Goal: Find specific page/section: Find specific page/section

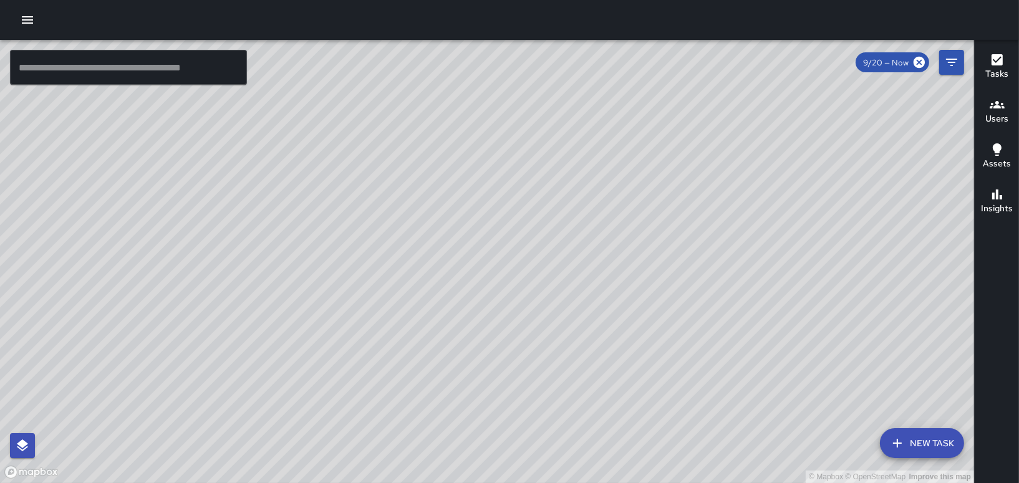
drag, startPoint x: 757, startPoint y: 155, endPoint x: 687, endPoint y: 232, distance: 104.6
click at [687, 232] on div "© Mapbox © OpenStreetMap Improve this map" at bounding box center [487, 261] width 974 height 443
drag, startPoint x: 571, startPoint y: 311, endPoint x: 566, endPoint y: 185, distance: 126.7
click at [566, 185] on div "© Mapbox © OpenStreetMap Improve this map" at bounding box center [487, 261] width 974 height 443
drag, startPoint x: 852, startPoint y: 164, endPoint x: 721, endPoint y: 344, distance: 222.6
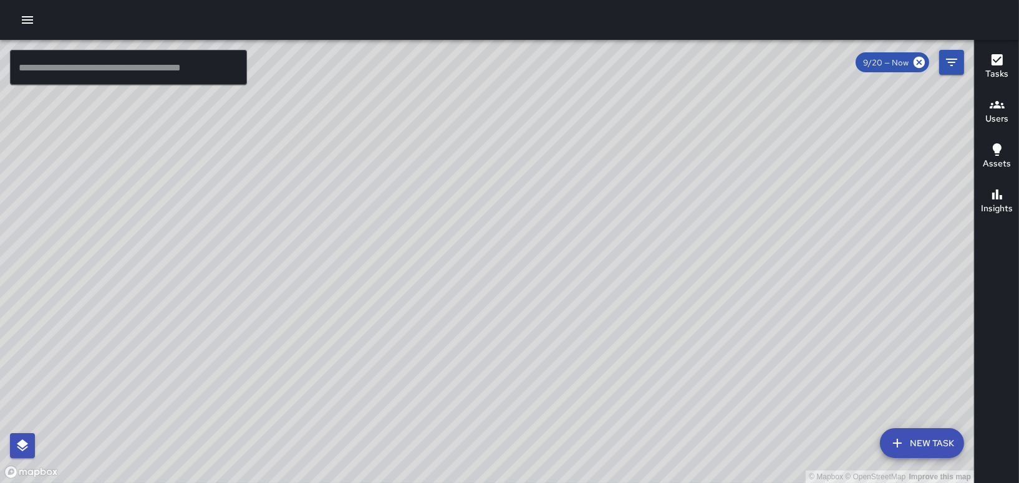
click at [721, 344] on div "© Mapbox © OpenStreetMap Improve this map" at bounding box center [487, 261] width 974 height 443
drag, startPoint x: 811, startPoint y: 236, endPoint x: 707, endPoint y: 239, distance: 104.2
click at [704, 299] on div "© Mapbox © OpenStreetMap Improve this map" at bounding box center [487, 261] width 974 height 443
drag, startPoint x: 839, startPoint y: 240, endPoint x: 839, endPoint y: 345, distance: 104.8
click at [839, 345] on div "© Mapbox © OpenStreetMap Improve this map" at bounding box center [487, 261] width 974 height 443
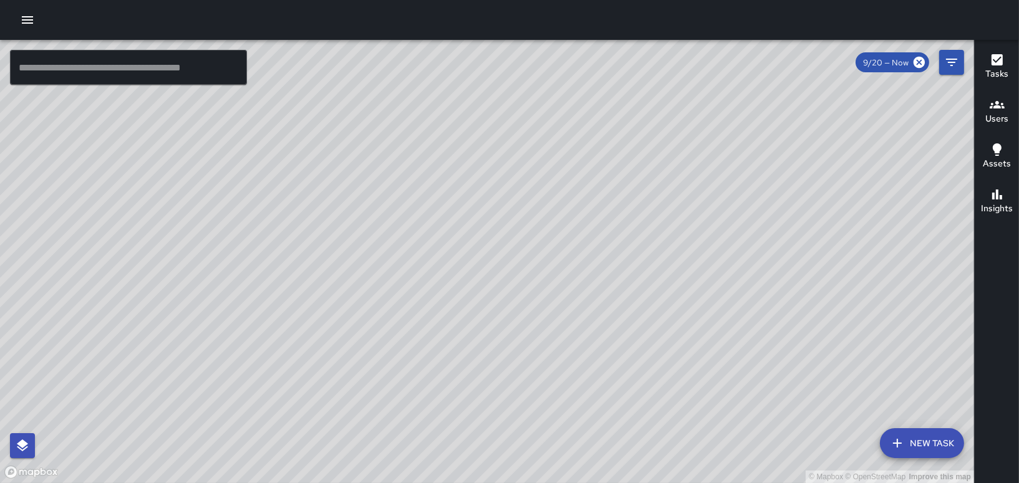
drag, startPoint x: 544, startPoint y: 263, endPoint x: 567, endPoint y: 104, distance: 161.3
click at [567, 104] on div "© Mapbox © OpenStreetMap Improve this map" at bounding box center [487, 261] width 974 height 443
drag, startPoint x: 529, startPoint y: 261, endPoint x: 555, endPoint y: 267, distance: 26.8
click at [617, 232] on div "© Mapbox © OpenStreetMap Improve this map" at bounding box center [487, 261] width 974 height 443
drag, startPoint x: 478, startPoint y: 184, endPoint x: 394, endPoint y: 463, distance: 291.6
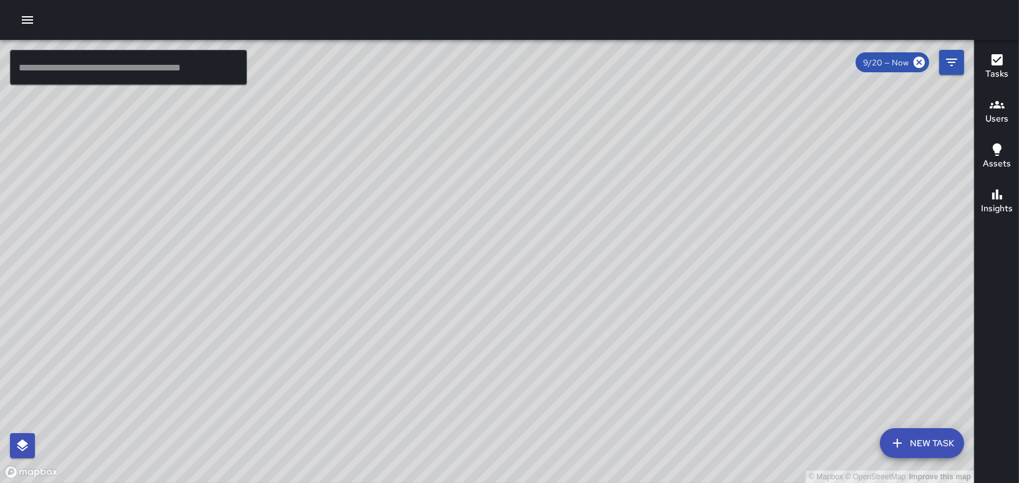
click at [394, 463] on div "© Mapbox © OpenStreetMap Improve this map" at bounding box center [487, 261] width 974 height 443
drag, startPoint x: 516, startPoint y: 332, endPoint x: 507, endPoint y: 408, distance: 76.0
click at [507, 408] on div "© Mapbox © OpenStreetMap Improve this map MP [PERSON_NAME] [STREET_ADDRESS] Com…" at bounding box center [487, 261] width 974 height 443
drag, startPoint x: 551, startPoint y: 130, endPoint x: 624, endPoint y: 158, distance: 78.4
click at [624, 158] on div "© Mapbox © OpenStreetMap Improve this map" at bounding box center [487, 261] width 974 height 443
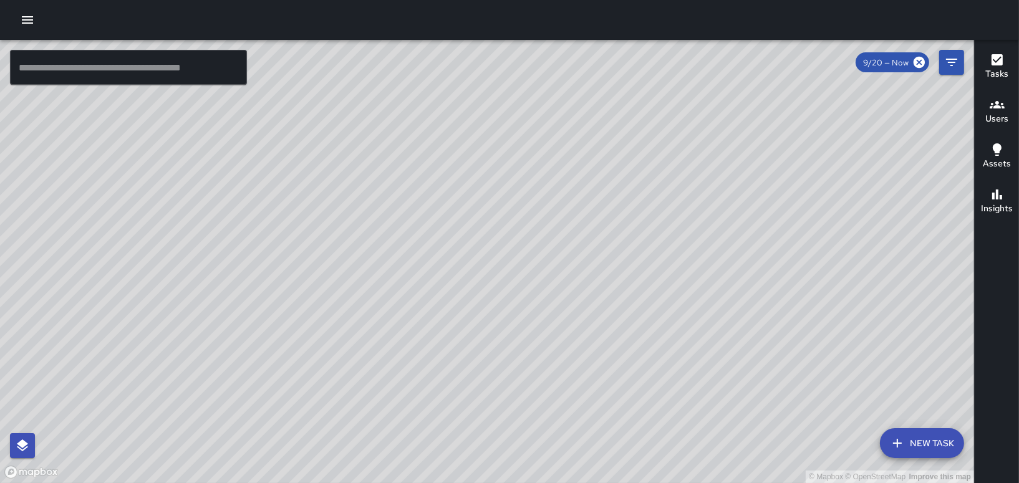
click at [996, 121] on h6 "Users" at bounding box center [996, 119] width 23 height 14
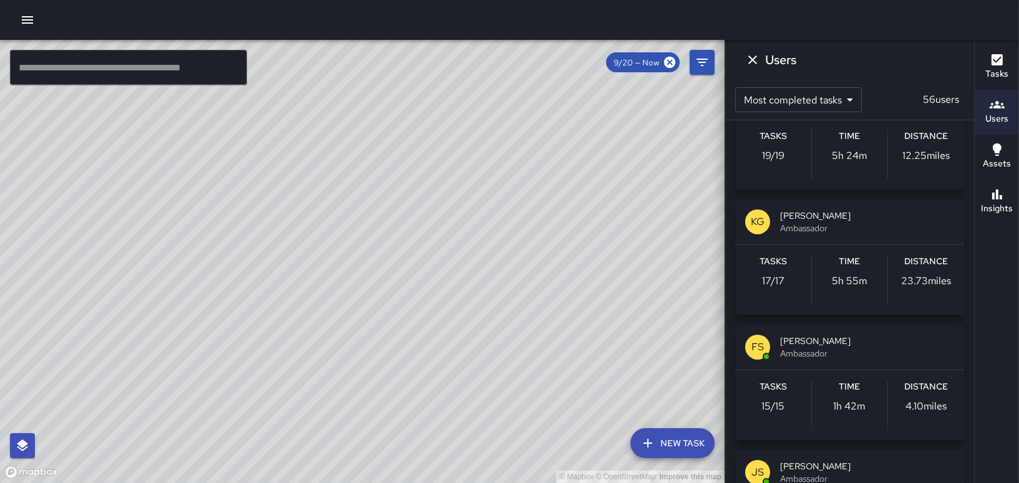
scroll to position [811, 0]
click at [771, 214] on div "KG [PERSON_NAME] Ambassador" at bounding box center [849, 219] width 229 height 45
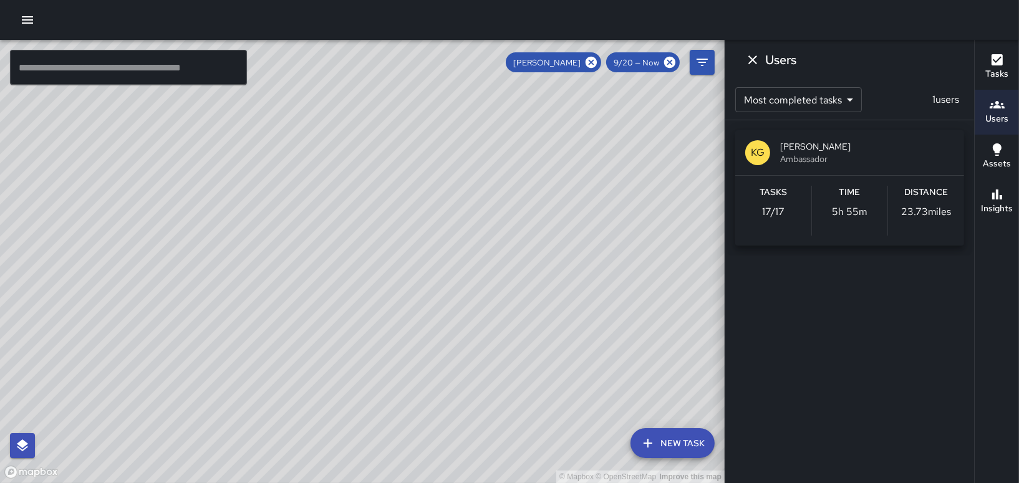
scroll to position [0, 0]
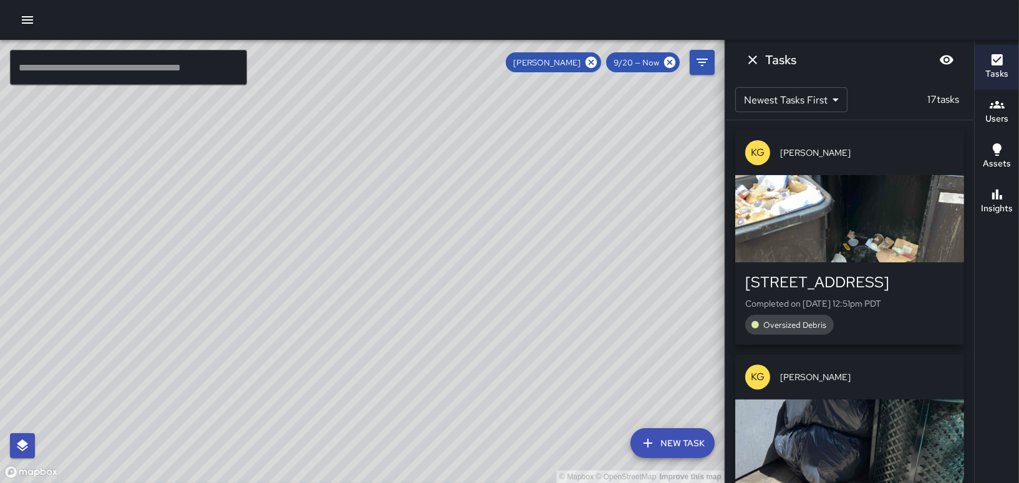
drag, startPoint x: 592, startPoint y: 305, endPoint x: 448, endPoint y: 60, distance: 284.0
click at [448, 60] on div "© Mapbox © OpenStreetMap Improve this map" at bounding box center [362, 261] width 725 height 443
drag, startPoint x: 485, startPoint y: 203, endPoint x: 496, endPoint y: 367, distance: 164.3
click at [496, 367] on div "© Mapbox © OpenStreetMap Improve this map" at bounding box center [362, 261] width 725 height 443
click at [750, 51] on button "Dismiss" at bounding box center [752, 59] width 25 height 25
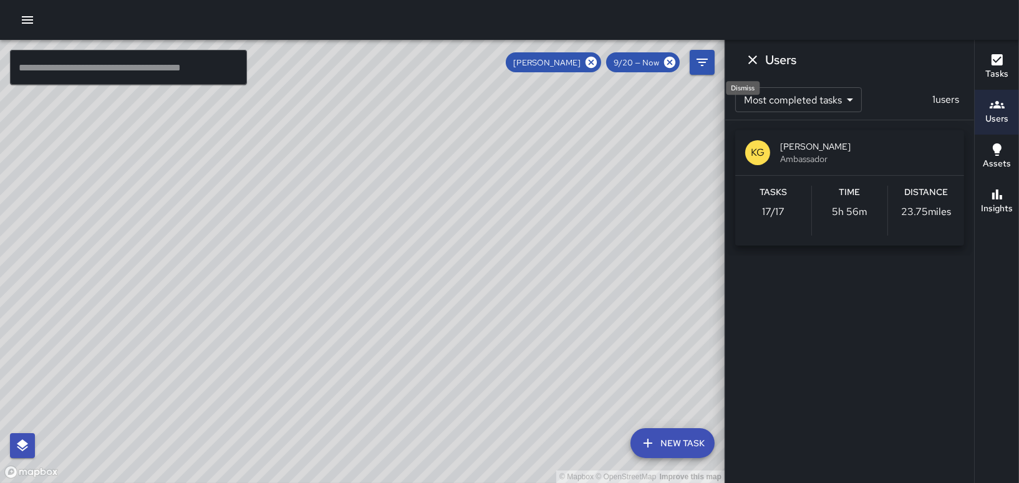
click at [748, 53] on icon "Dismiss" at bounding box center [752, 59] width 15 height 15
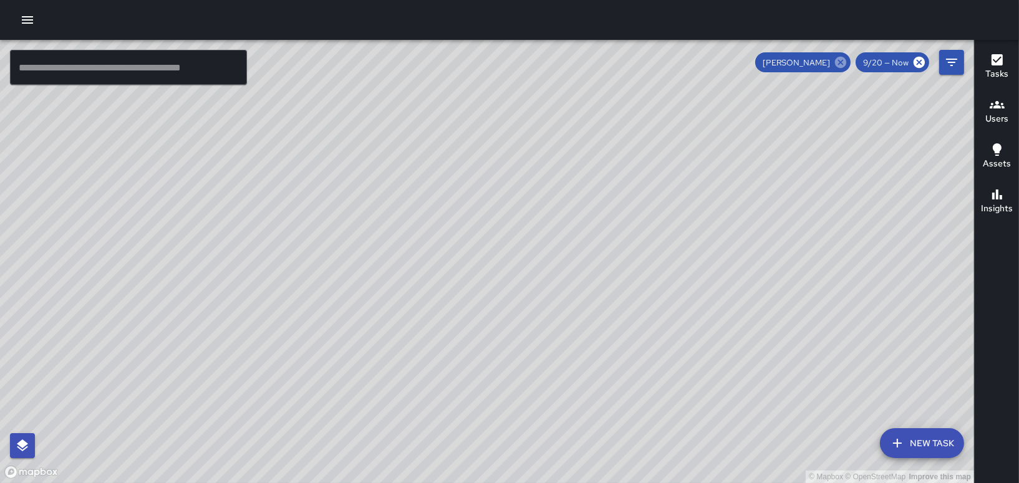
click at [838, 59] on icon at bounding box center [840, 62] width 11 height 11
drag, startPoint x: 467, startPoint y: 409, endPoint x: 562, endPoint y: 279, distance: 160.6
click at [556, 287] on div "© Mapbox © OpenStreetMap Improve this map" at bounding box center [487, 261] width 974 height 443
drag, startPoint x: 581, startPoint y: 342, endPoint x: 613, endPoint y: 236, distance: 110.7
click at [612, 236] on div "© Mapbox © OpenStreetMap Improve this map" at bounding box center [487, 261] width 974 height 443
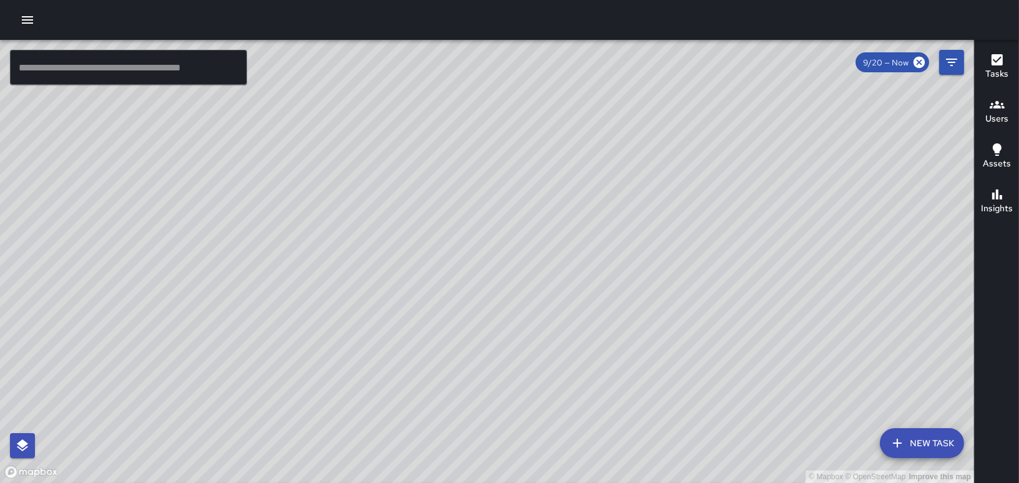
drag, startPoint x: 894, startPoint y: 150, endPoint x: 668, endPoint y: 337, distance: 293.2
click at [668, 337] on div "© Mapbox © OpenStreetMap Improve this map" at bounding box center [487, 261] width 974 height 443
drag, startPoint x: 602, startPoint y: 123, endPoint x: 590, endPoint y: 238, distance: 115.3
click at [590, 238] on div "© Mapbox © OpenStreetMap Improve this map" at bounding box center [487, 261] width 974 height 443
drag, startPoint x: 860, startPoint y: 345, endPoint x: 690, endPoint y: -14, distance: 397.2
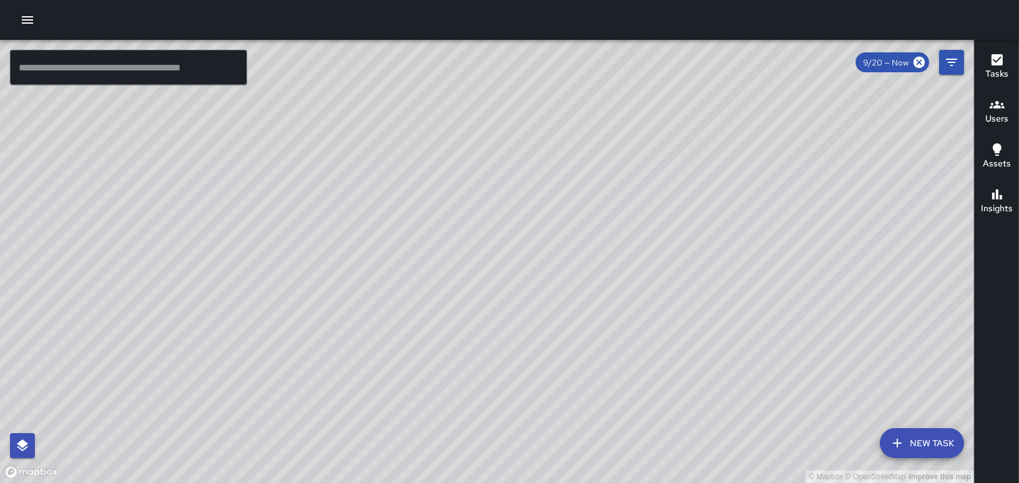
click at [690, 0] on html "© Mapbox © OpenStreetMap Improve this map ​ New Task 9/20 — Now Map Layers Task…" at bounding box center [509, 241] width 1019 height 483
drag, startPoint x: 882, startPoint y: 320, endPoint x: 844, endPoint y: 119, distance: 204.8
click at [829, 140] on div "© Mapbox © OpenStreetMap Improve this map" at bounding box center [487, 261] width 974 height 443
drag, startPoint x: 552, startPoint y: 423, endPoint x: 609, endPoint y: 361, distance: 84.3
click at [609, 361] on div "© Mapbox © OpenStreetMap Improve this map" at bounding box center [487, 261] width 974 height 443
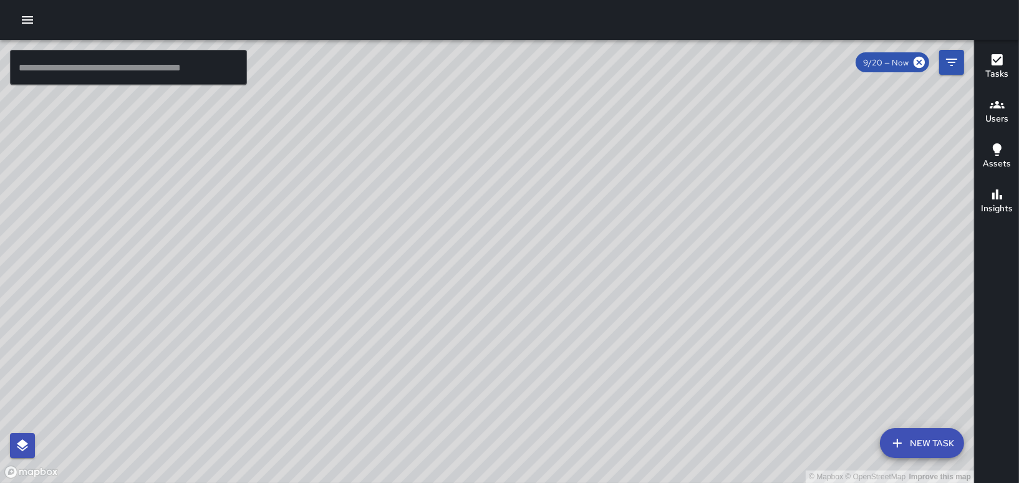
drag, startPoint x: 691, startPoint y: 428, endPoint x: 705, endPoint y: 309, distance: 119.3
click at [706, 311] on div "© Mapbox © OpenStreetMap Improve this map" at bounding box center [487, 261] width 974 height 443
drag, startPoint x: 488, startPoint y: 326, endPoint x: 574, endPoint y: 276, distance: 100.3
click at [574, 276] on div "© Mapbox © OpenStreetMap Improve this map" at bounding box center [487, 261] width 974 height 443
drag, startPoint x: 612, startPoint y: 183, endPoint x: 549, endPoint y: 469, distance: 293.0
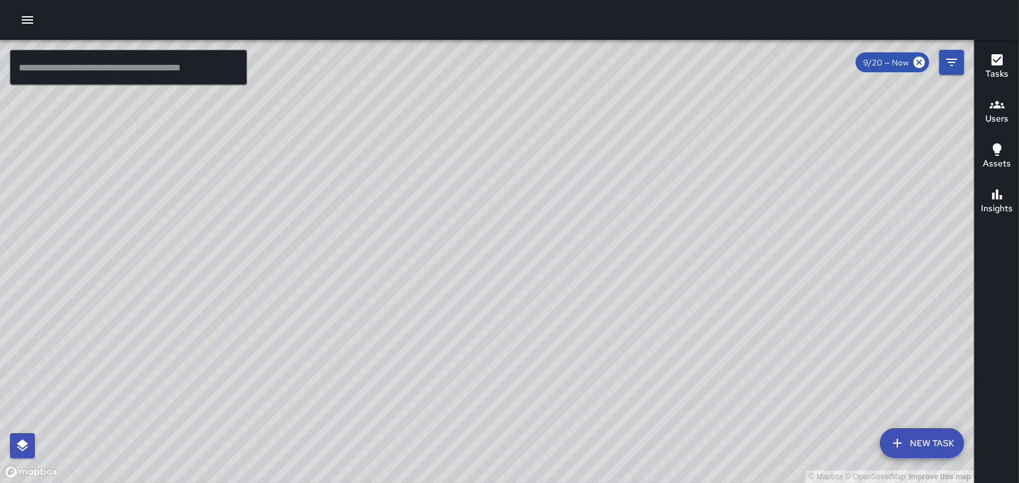
click at [549, 469] on div "© Mapbox © OpenStreetMap Improve this map" at bounding box center [487, 261] width 974 height 443
drag, startPoint x: 686, startPoint y: 375, endPoint x: 674, endPoint y: 337, distance: 39.8
click at [674, 337] on div "© Mapbox © OpenStreetMap Improve this map" at bounding box center [487, 261] width 974 height 443
drag, startPoint x: 768, startPoint y: 381, endPoint x: 692, endPoint y: 304, distance: 107.6
click at [681, 307] on div "© Mapbox © OpenStreetMap Improve this map" at bounding box center [487, 261] width 974 height 443
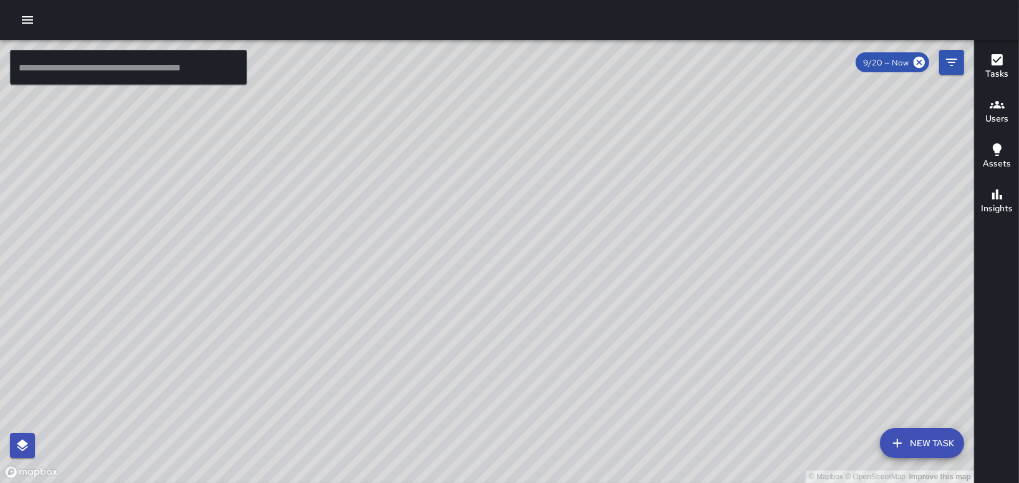
drag, startPoint x: 734, startPoint y: 239, endPoint x: 690, endPoint y: 133, distance: 115.2
click at [690, 133] on div "© Mapbox © OpenStreetMap Improve this map" at bounding box center [487, 261] width 974 height 443
click at [1002, 77] on h6 "Tasks" at bounding box center [996, 74] width 23 height 14
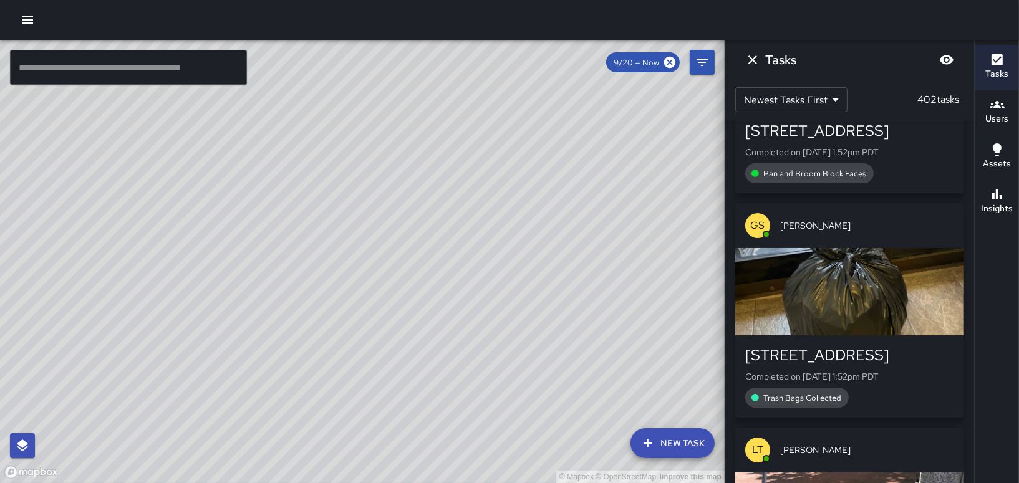
scroll to position [187, 0]
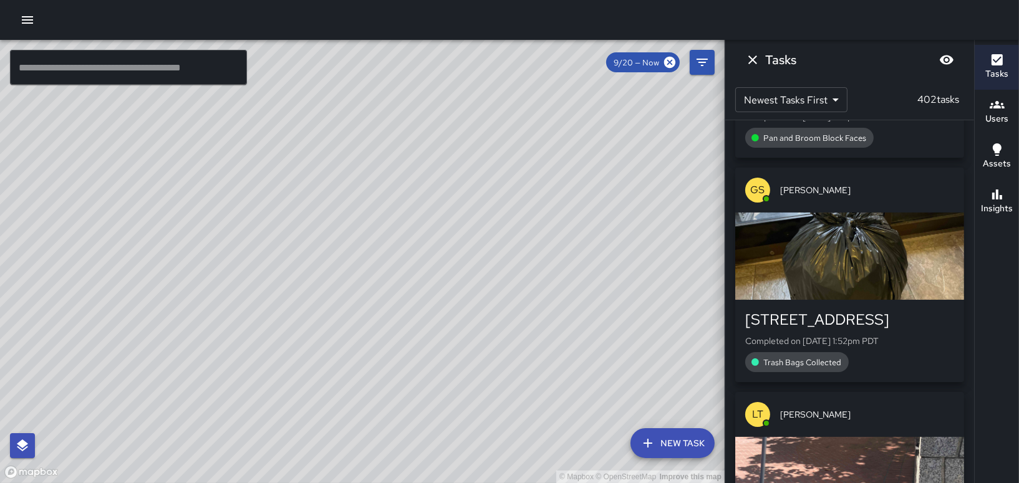
click at [1006, 118] on h6 "Users" at bounding box center [996, 119] width 23 height 14
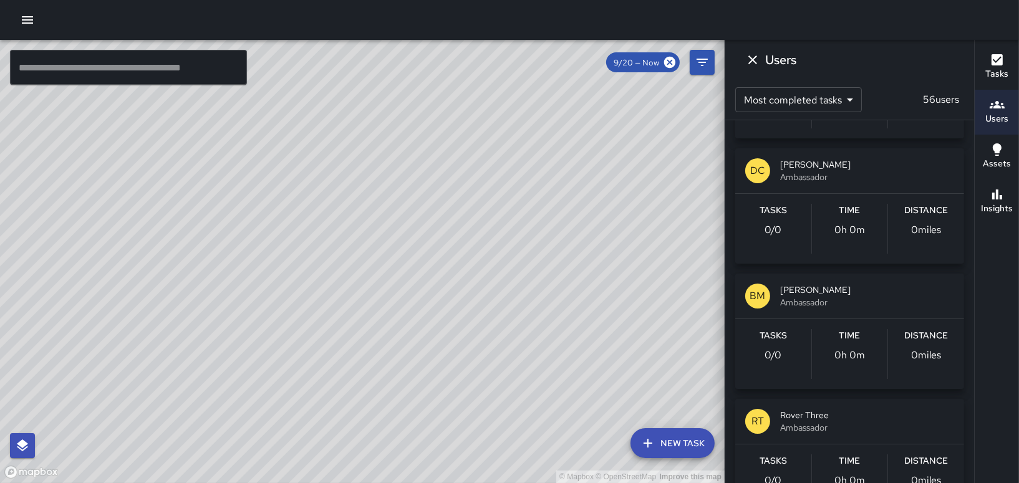
scroll to position [1995, 0]
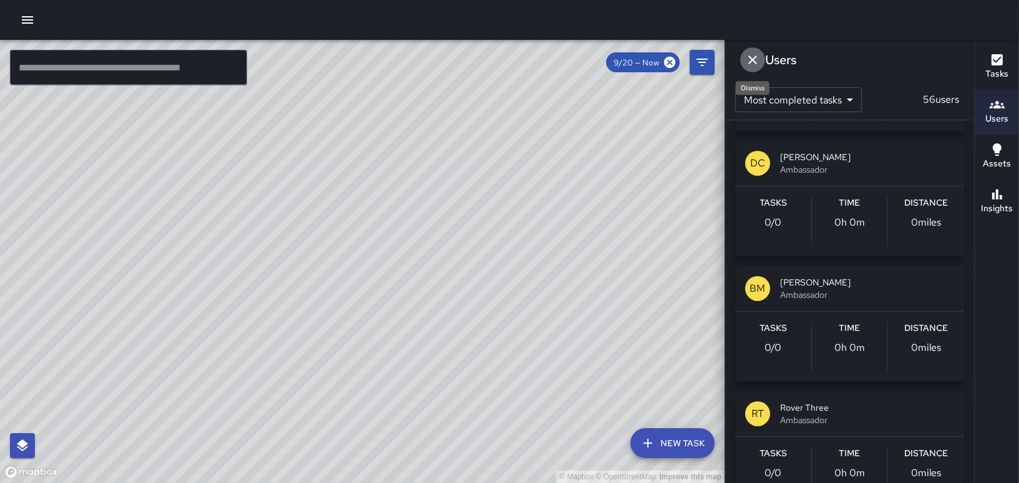
click at [756, 57] on icon "Dismiss" at bounding box center [752, 59] width 15 height 15
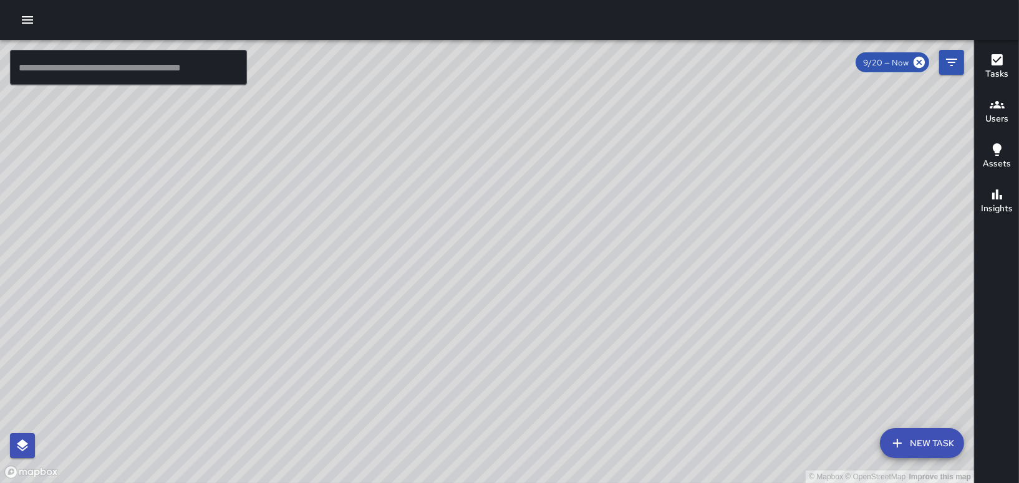
drag, startPoint x: 685, startPoint y: 327, endPoint x: 659, endPoint y: 235, distance: 95.9
click at [659, 238] on div "© Mapbox © OpenStreetMap Improve this map" at bounding box center [487, 261] width 974 height 443
drag, startPoint x: 821, startPoint y: 231, endPoint x: 536, endPoint y: 362, distance: 313.6
click at [536, 362] on div "© Mapbox © OpenStreetMap Improve this map" at bounding box center [487, 261] width 974 height 443
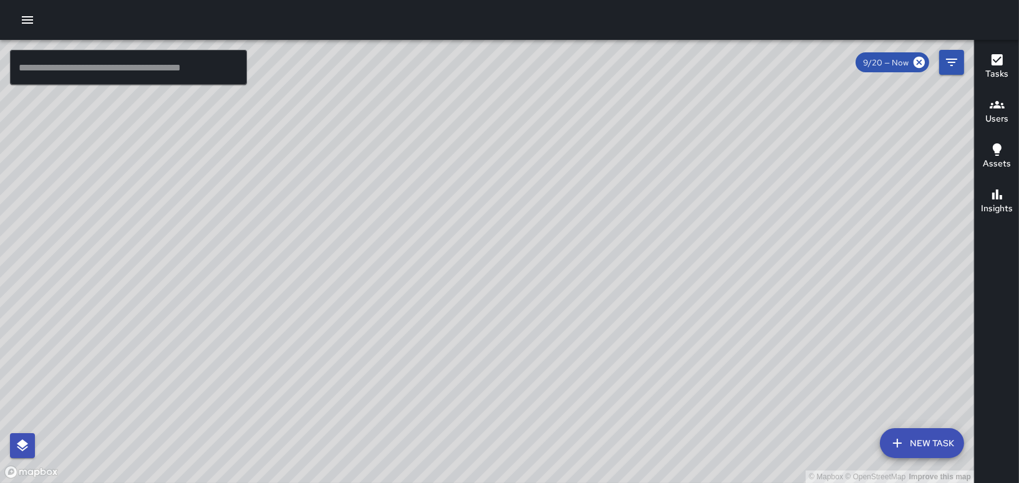
drag, startPoint x: 580, startPoint y: 149, endPoint x: 588, endPoint y: 387, distance: 238.3
click at [588, 387] on div "© Mapbox © OpenStreetMap Improve this map" at bounding box center [487, 261] width 974 height 443
click at [1006, 117] on h6 "Users" at bounding box center [996, 119] width 23 height 14
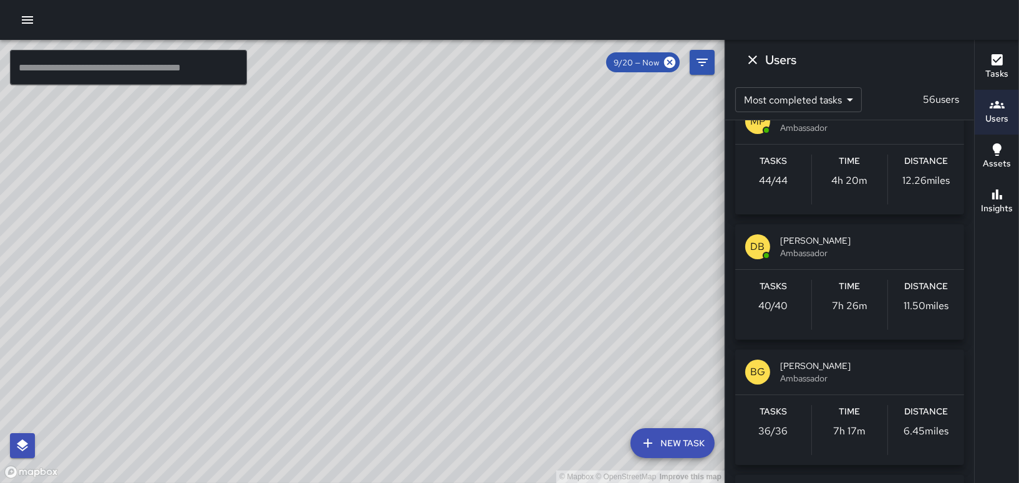
scroll to position [187, 0]
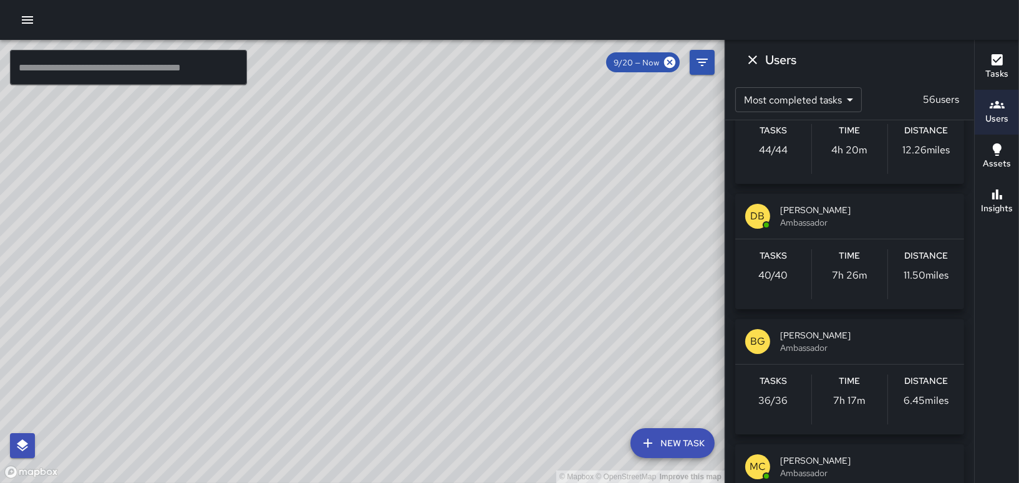
click at [783, 342] on span "Ambassador" at bounding box center [867, 348] width 174 height 12
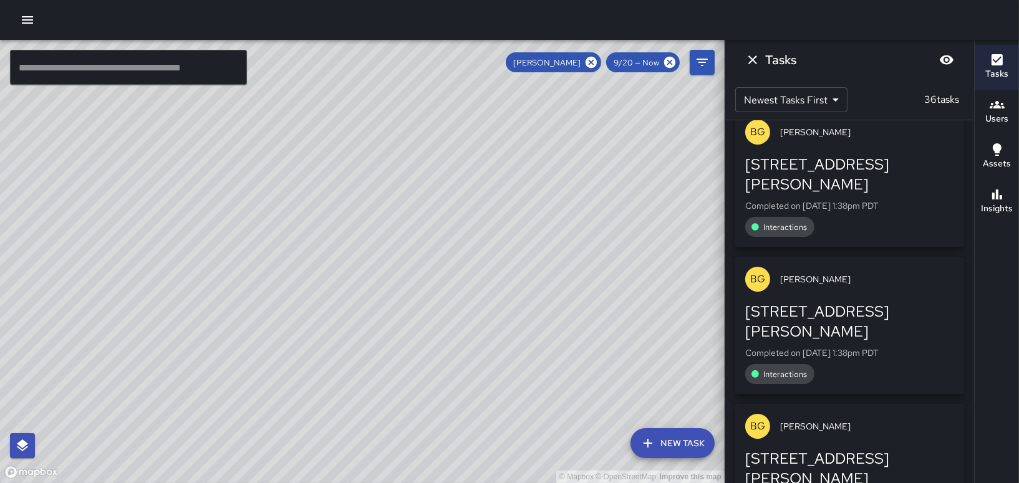
scroll to position [0, 0]
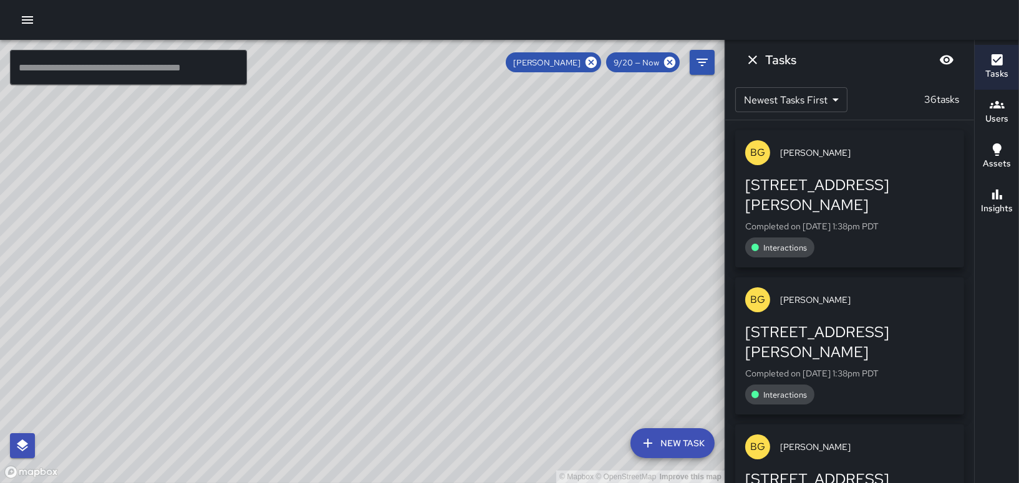
click at [312, 282] on div "© Mapbox © OpenStreetMap Improve this map" at bounding box center [362, 261] width 725 height 443
click at [748, 55] on icon "Dismiss" at bounding box center [752, 59] width 15 height 15
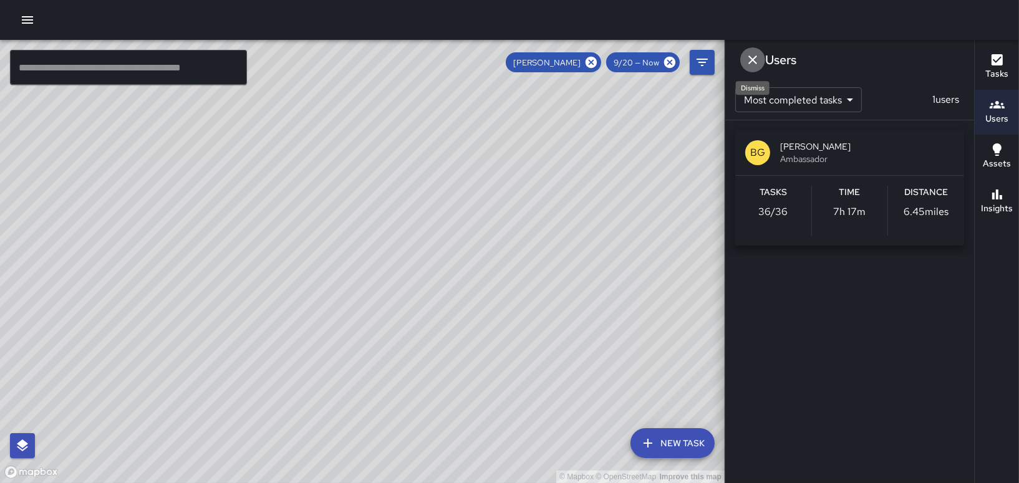
click at [751, 62] on icon "Dismiss" at bounding box center [752, 59] width 15 height 15
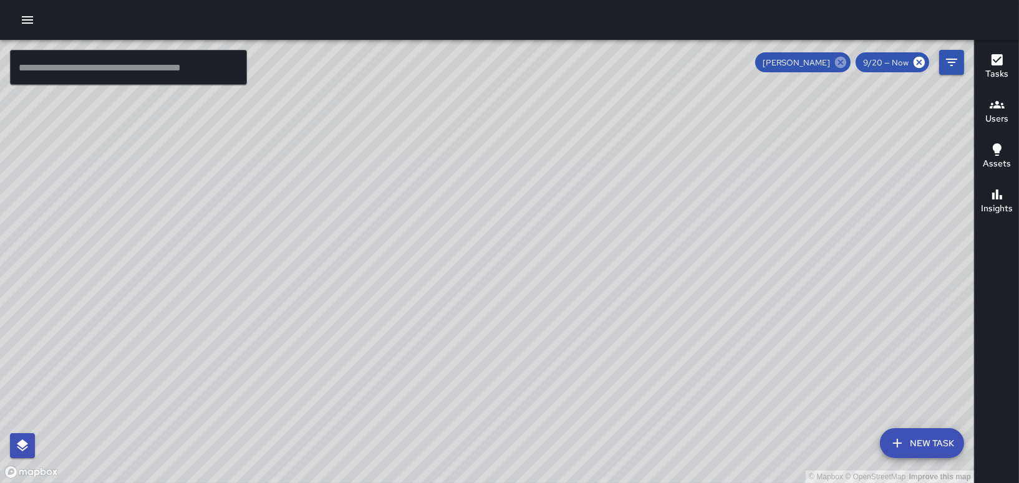
click at [841, 62] on icon at bounding box center [841, 62] width 14 height 14
click at [1005, 101] on div "Users" at bounding box center [996, 111] width 23 height 29
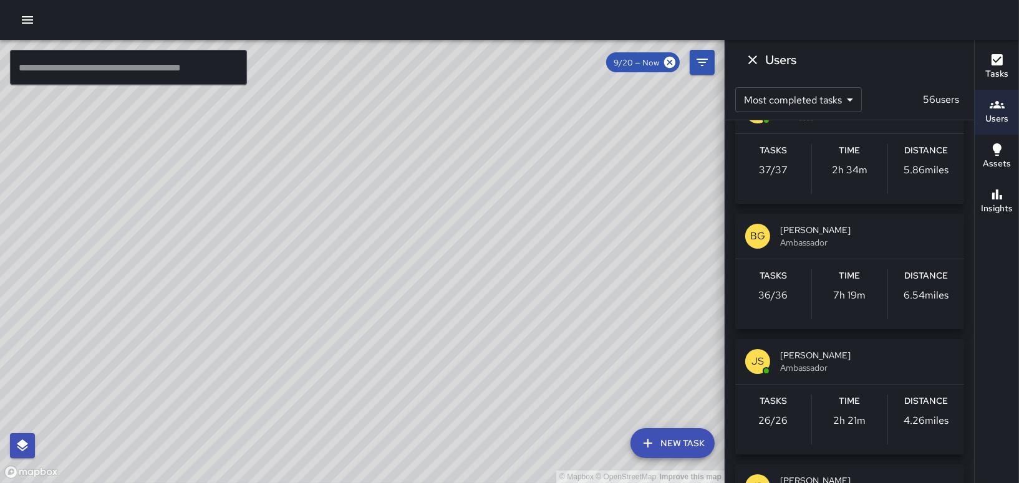
scroll to position [436, 0]
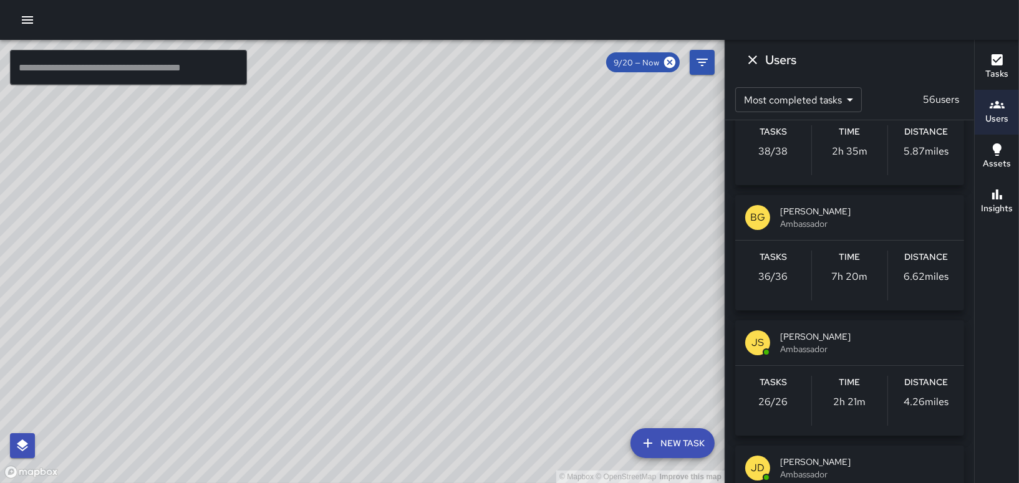
drag, startPoint x: 190, startPoint y: 330, endPoint x: 537, endPoint y: 180, distance: 378.4
click at [537, 180] on div "© Mapbox © OpenStreetMap Improve this map" at bounding box center [362, 261] width 725 height 443
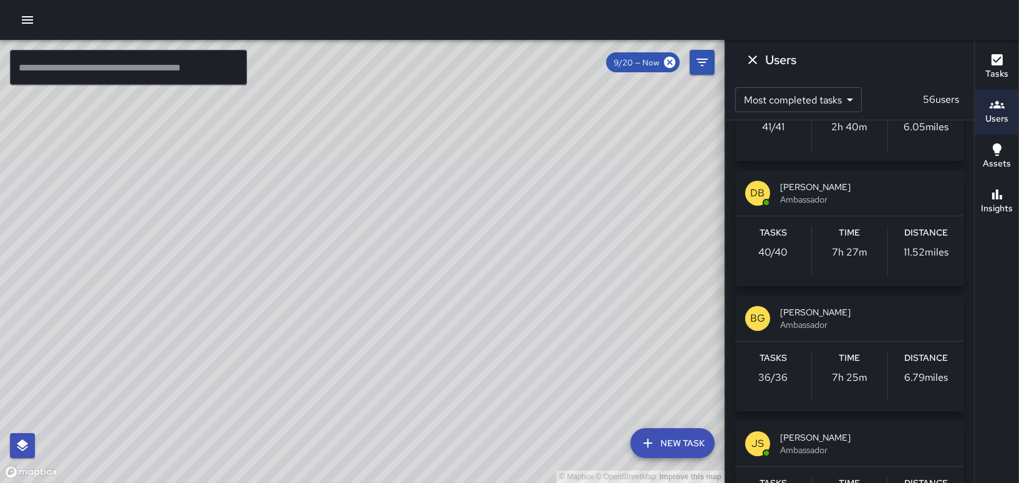
scroll to position [311, 0]
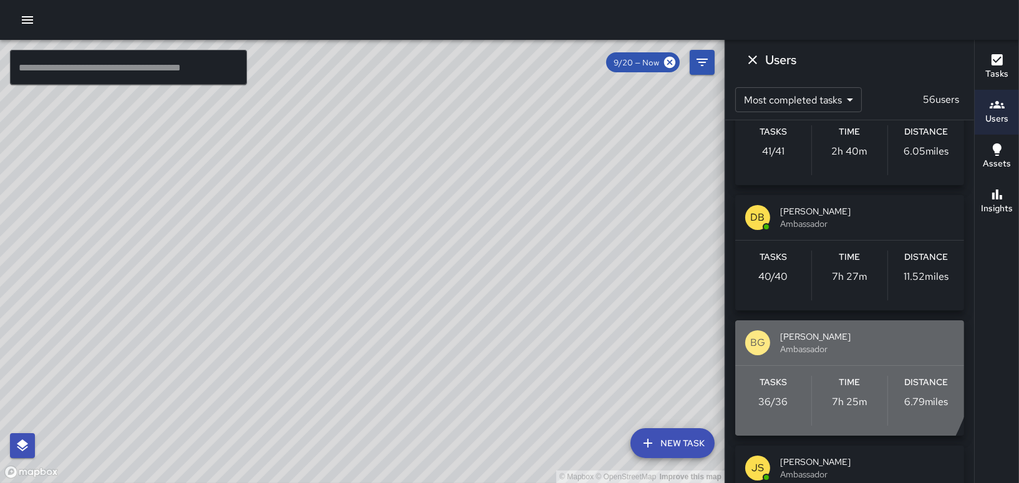
click at [773, 343] on div "BG [PERSON_NAME] Ambassador" at bounding box center [849, 342] width 229 height 45
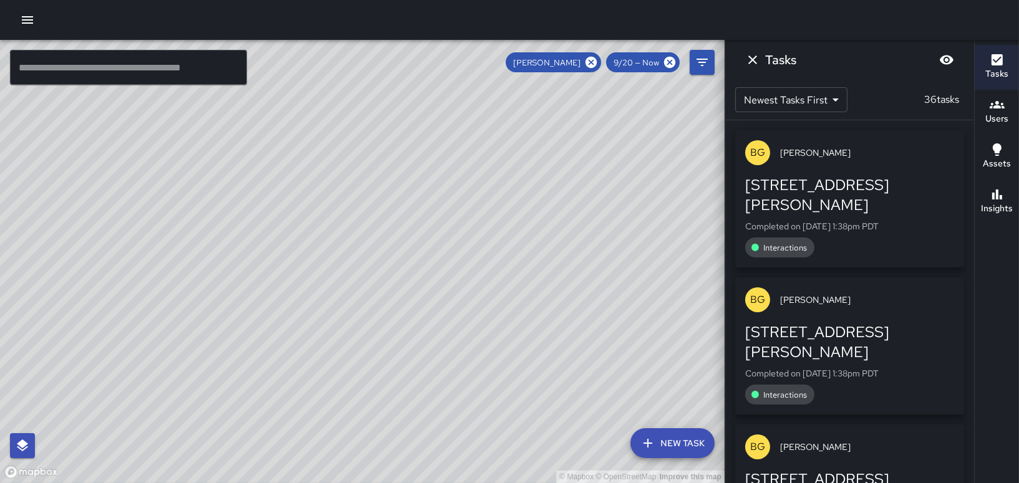
scroll to position [0, 0]
click at [753, 59] on icon "Dismiss" at bounding box center [752, 59] width 9 height 9
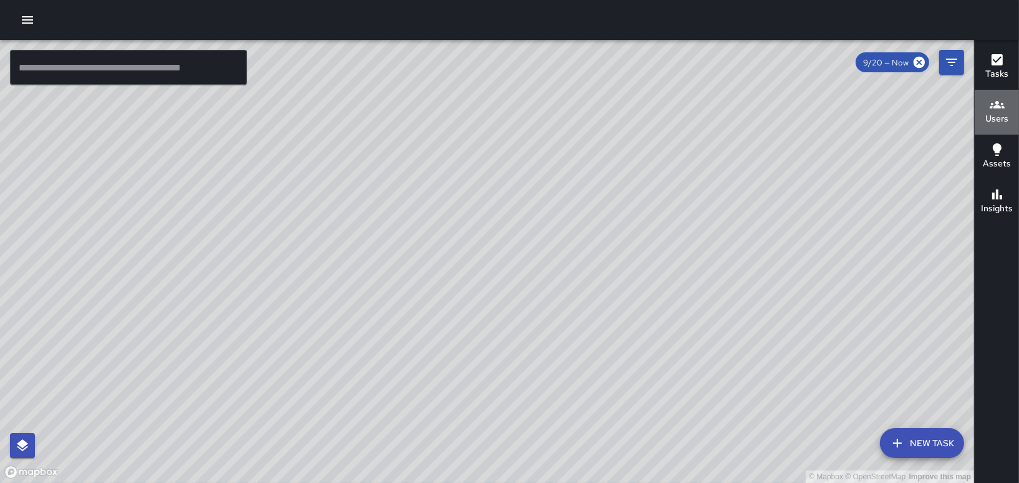
click at [1006, 112] on div "Users" at bounding box center [996, 111] width 23 height 29
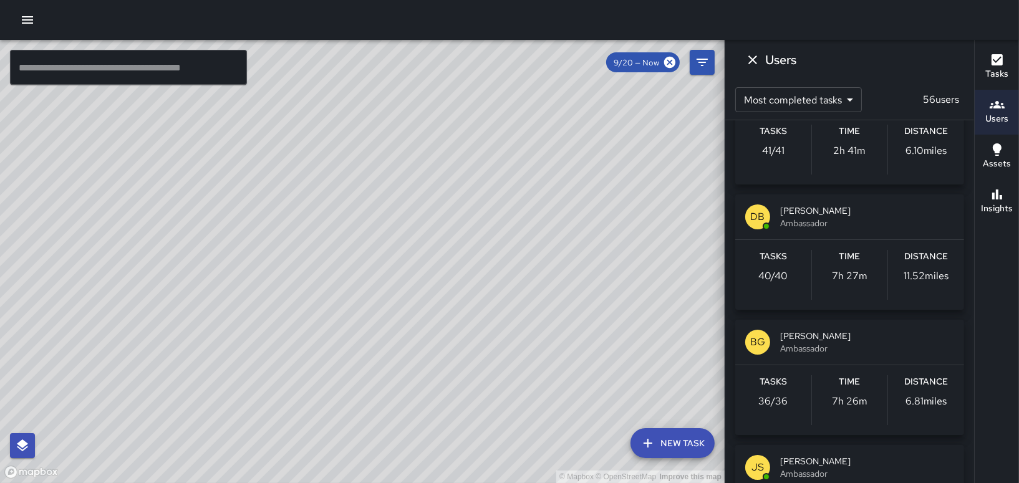
scroll to position [374, 0]
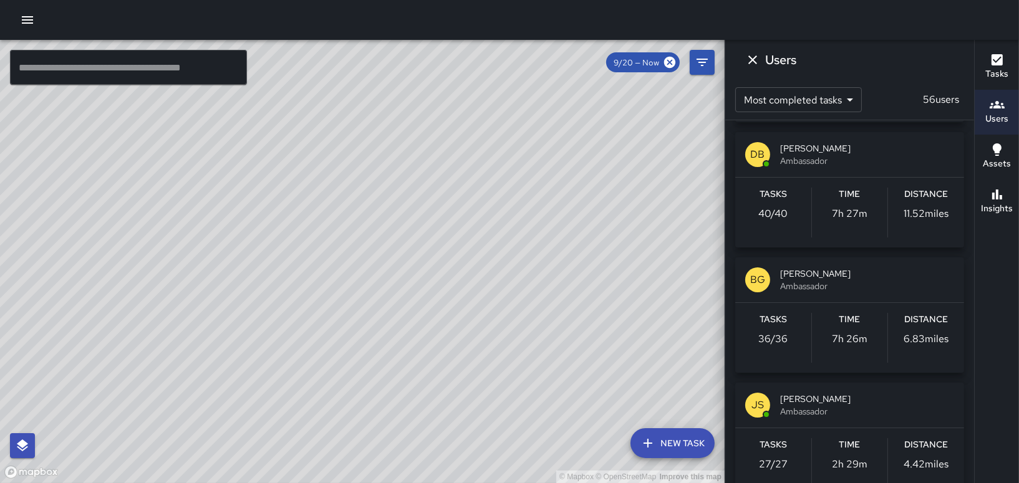
click at [801, 323] on div "Tasks 36 / 36" at bounding box center [773, 338] width 76 height 50
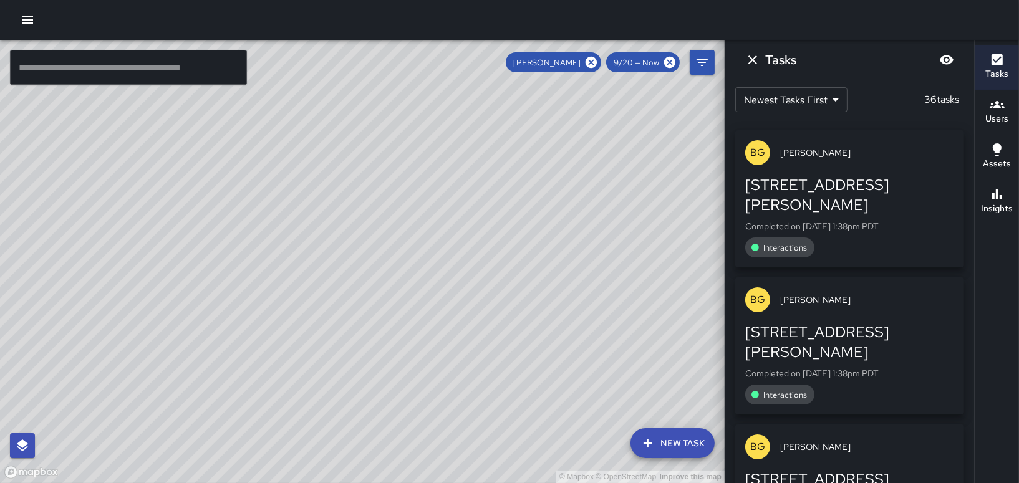
scroll to position [0, 0]
drag, startPoint x: 193, startPoint y: 302, endPoint x: 322, endPoint y: 291, distance: 130.2
click at [322, 291] on div "© Mapbox © OpenStreetMap Improve this map" at bounding box center [362, 261] width 725 height 443
click at [746, 59] on icon "Dismiss" at bounding box center [752, 59] width 15 height 15
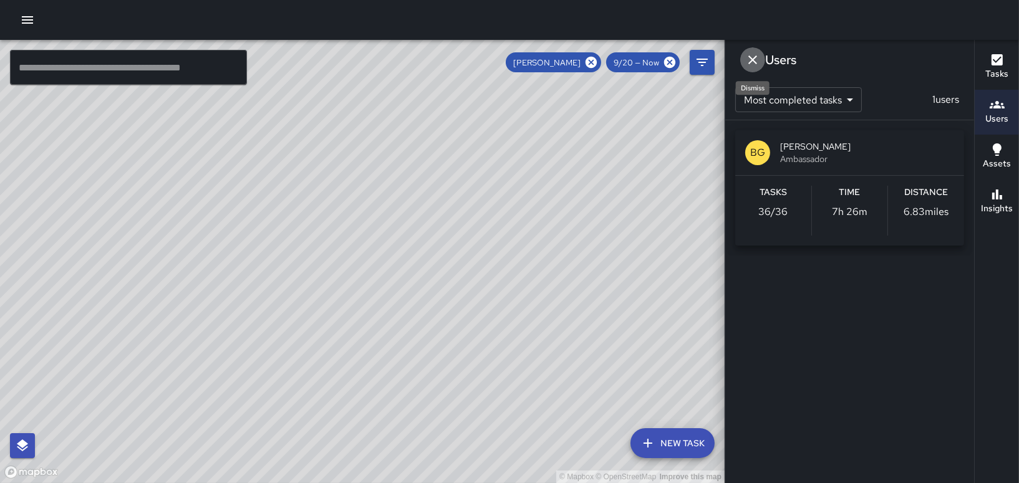
click at [755, 64] on icon "Dismiss" at bounding box center [752, 59] width 15 height 15
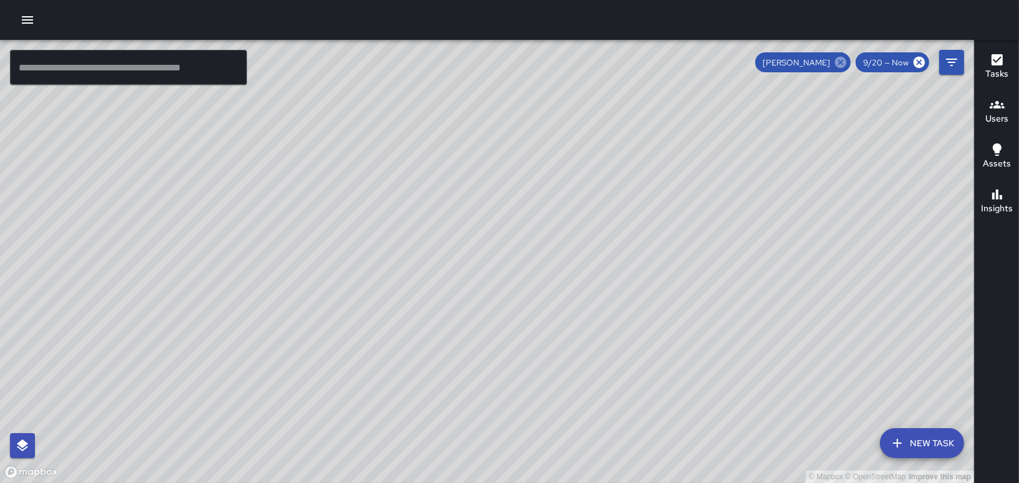
click at [843, 59] on icon at bounding box center [840, 62] width 11 height 11
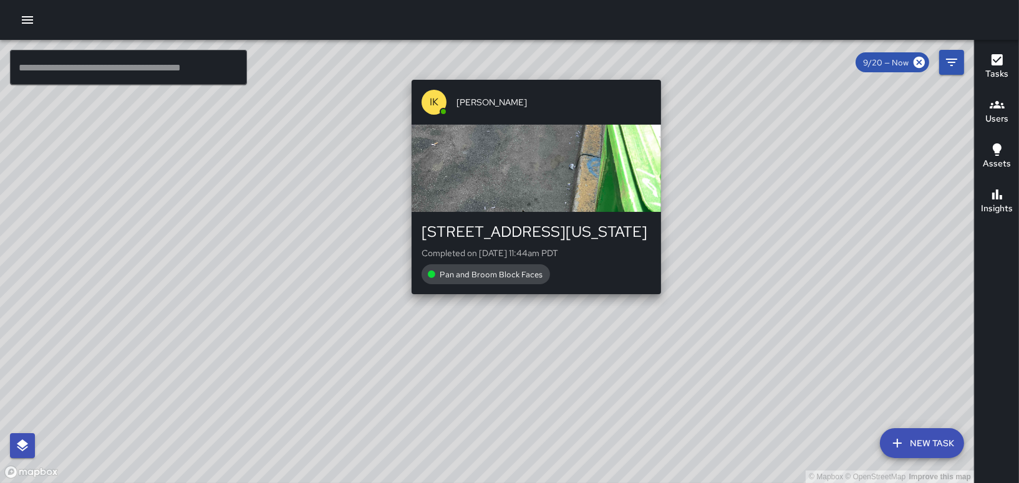
drag, startPoint x: 831, startPoint y: 253, endPoint x: 530, endPoint y: 301, distance: 304.4
click at [530, 301] on div "© Mapbox © OpenStreetMap Improve this map IK Imari Kelly 400 California Street …" at bounding box center [487, 261] width 974 height 443
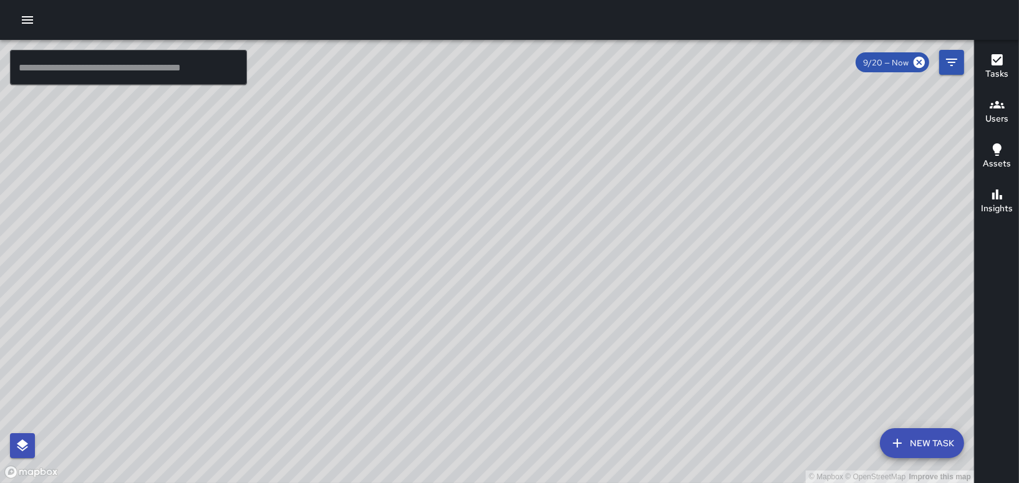
drag, startPoint x: 514, startPoint y: 335, endPoint x: 542, endPoint y: 177, distance: 160.3
click at [540, 190] on div "© Mapbox © OpenStreetMap Improve this map" at bounding box center [487, 261] width 974 height 443
drag, startPoint x: 648, startPoint y: 262, endPoint x: 668, endPoint y: 290, distance: 34.8
click at [668, 290] on div "© Mapbox © OpenStreetMap Improve this map" at bounding box center [487, 261] width 974 height 443
drag, startPoint x: 518, startPoint y: 220, endPoint x: 547, endPoint y: 294, distance: 79.8
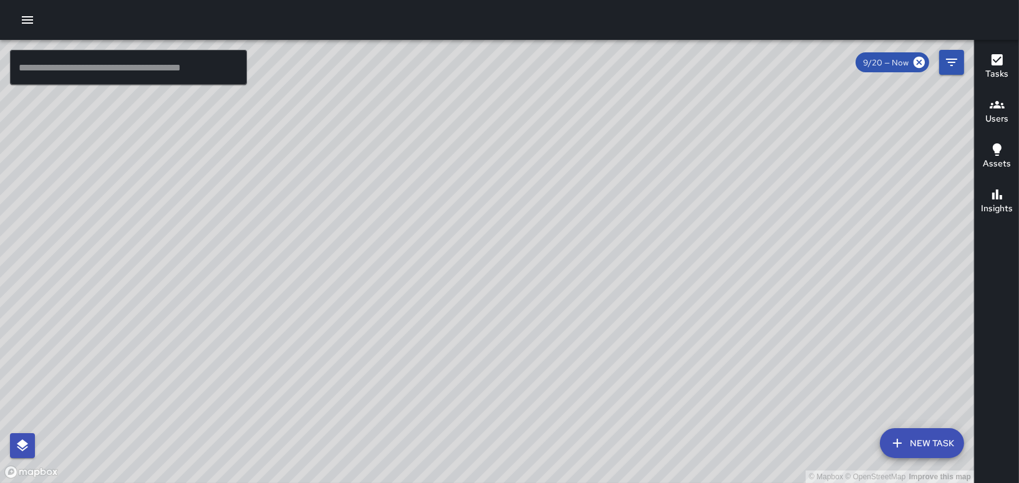
click at [547, 294] on div "© Mapbox © OpenStreetMap Improve this map" at bounding box center [487, 261] width 974 height 443
drag, startPoint x: 579, startPoint y: 200, endPoint x: 457, endPoint y: 316, distance: 168.9
click at [457, 316] on div "© Mapbox © OpenStreetMap Improve this map" at bounding box center [487, 261] width 974 height 443
drag, startPoint x: 478, startPoint y: 115, endPoint x: 468, endPoint y: 231, distance: 116.4
click at [468, 231] on div "© Mapbox © OpenStreetMap Improve this map" at bounding box center [487, 261] width 974 height 443
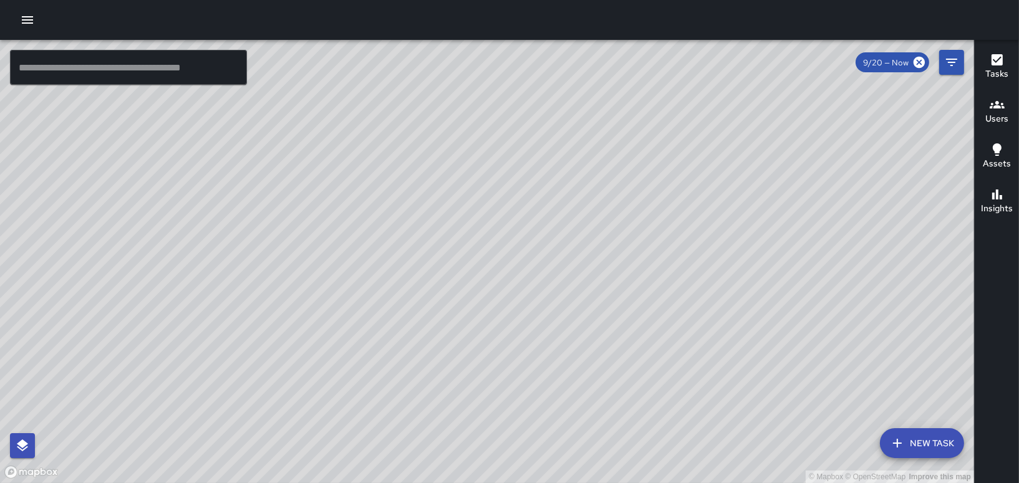
drag, startPoint x: 542, startPoint y: 186, endPoint x: 513, endPoint y: 250, distance: 69.8
click at [513, 250] on div "© Mapbox © OpenStreetMap Improve this map" at bounding box center [487, 261] width 974 height 443
drag, startPoint x: 503, startPoint y: 415, endPoint x: 489, endPoint y: 122, distance: 292.8
click at [489, 122] on div "© Mapbox © OpenStreetMap Improve this map" at bounding box center [487, 261] width 974 height 443
drag, startPoint x: 489, startPoint y: 122, endPoint x: 494, endPoint y: 143, distance: 21.3
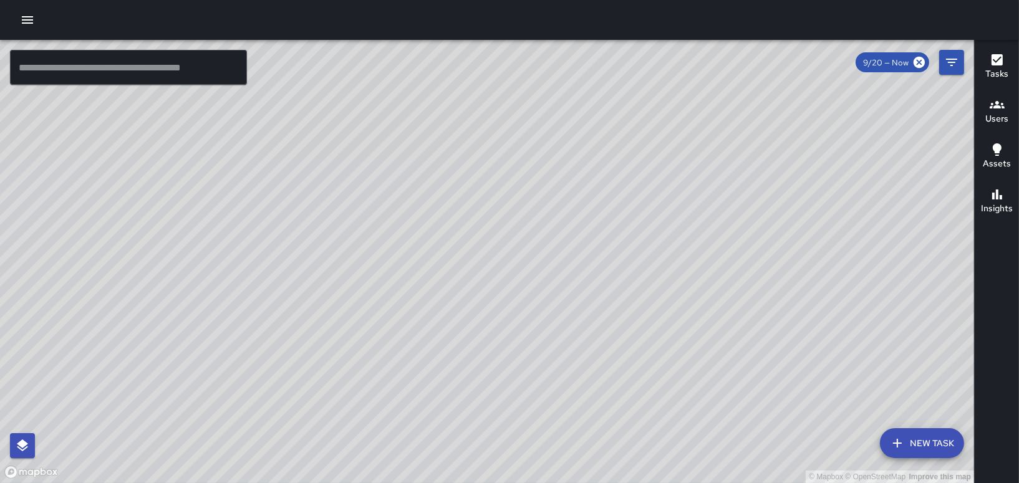
click at [494, 143] on div "© Mapbox © OpenStreetMap Improve this map" at bounding box center [487, 261] width 974 height 443
drag, startPoint x: 556, startPoint y: 364, endPoint x: 581, endPoint y: 232, distance: 134.6
click at [583, 232] on div "© Mapbox © OpenStreetMap Improve this map" at bounding box center [487, 261] width 974 height 443
drag, startPoint x: 562, startPoint y: 292, endPoint x: 574, endPoint y: 230, distance: 63.5
click at [574, 230] on div "© Mapbox © OpenStreetMap Improve this map" at bounding box center [487, 261] width 974 height 443
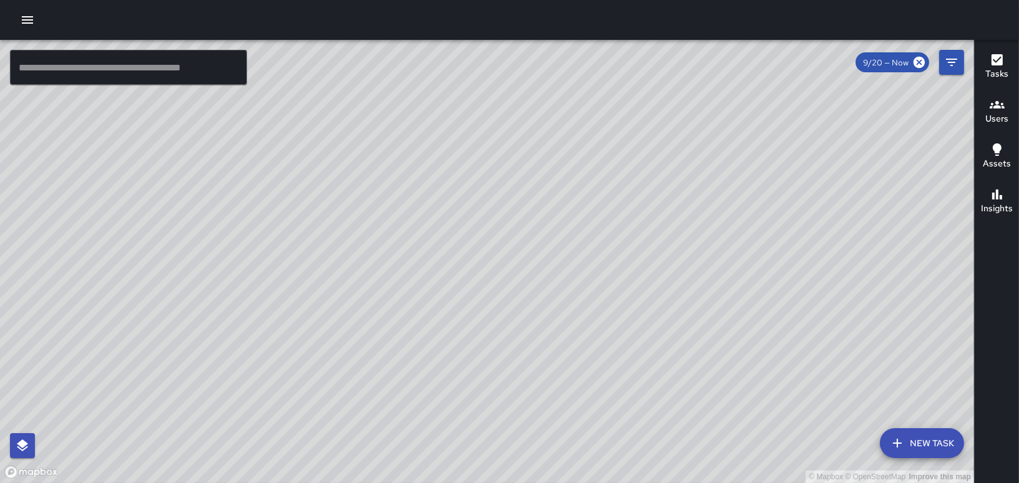
drag, startPoint x: 706, startPoint y: 308, endPoint x: 662, endPoint y: 324, distance: 47.7
click at [662, 324] on div "© Mapbox © OpenStreetMap Improve this map" at bounding box center [487, 261] width 974 height 443
drag, startPoint x: 579, startPoint y: 201, endPoint x: 634, endPoint y: 380, distance: 187.8
click at [641, 386] on div "© Mapbox © OpenStreetMap Improve this map" at bounding box center [487, 261] width 974 height 443
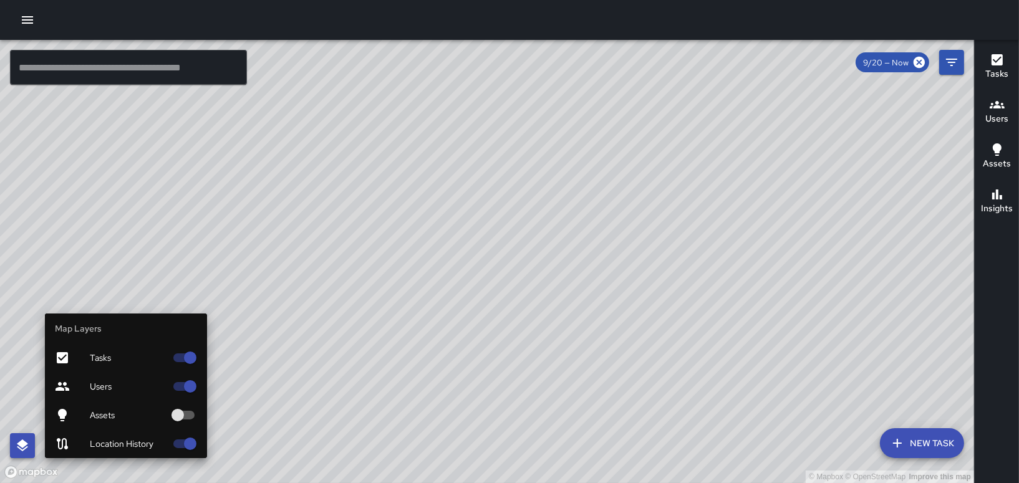
click at [13, 441] on button "button" at bounding box center [22, 445] width 25 height 25
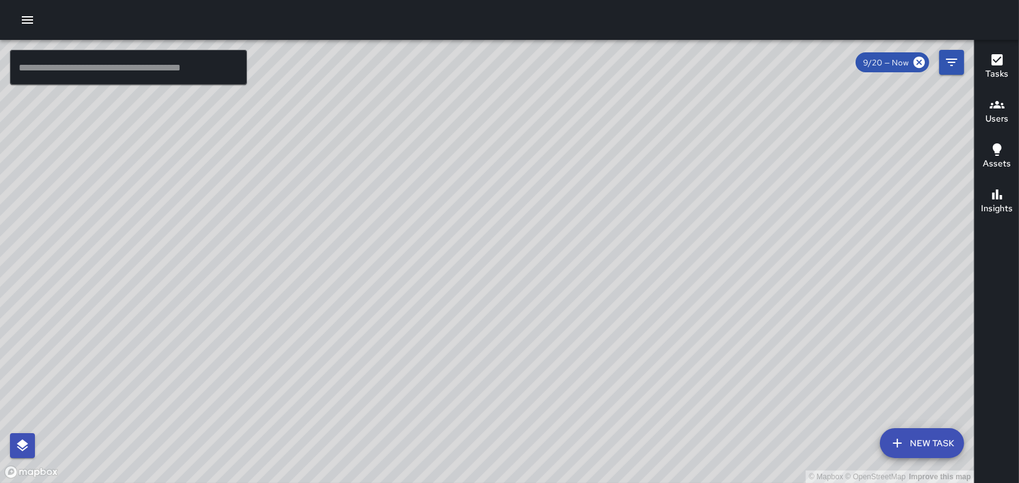
drag, startPoint x: 902, startPoint y: 327, endPoint x: 624, endPoint y: 179, distance: 315.5
click at [620, 175] on div "© Mapbox © OpenStreetMap Improve this map" at bounding box center [487, 261] width 974 height 443
drag, startPoint x: 496, startPoint y: 107, endPoint x: 433, endPoint y: 320, distance: 222.4
click at [433, 320] on div "© Mapbox © OpenStreetMap Improve this map" at bounding box center [487, 261] width 974 height 443
drag, startPoint x: 450, startPoint y: 136, endPoint x: 279, endPoint y: 283, distance: 225.5
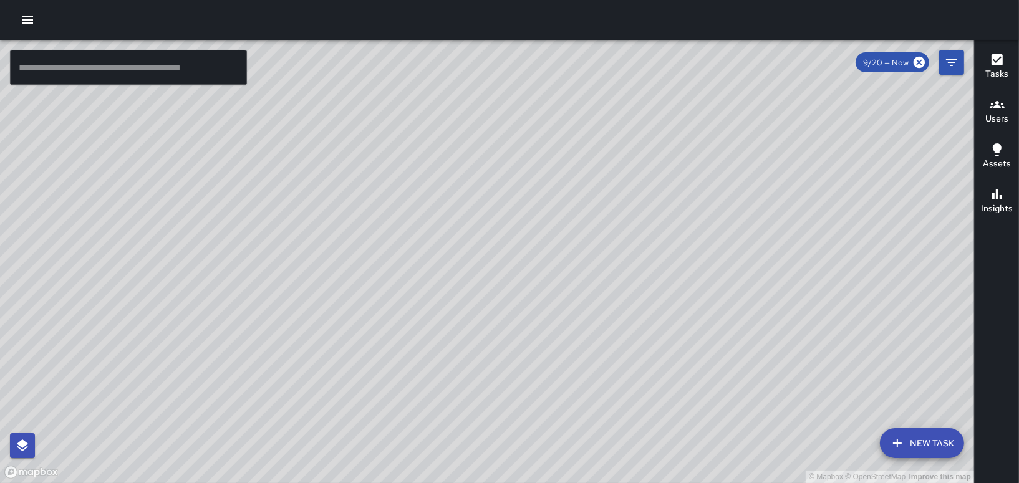
click at [279, 283] on div "© Mapbox © OpenStreetMap Improve this map" at bounding box center [487, 261] width 974 height 443
drag, startPoint x: 521, startPoint y: 100, endPoint x: 518, endPoint y: 166, distance: 66.2
click at [518, 166] on div "© Mapbox © OpenStreetMap Improve this map" at bounding box center [487, 261] width 974 height 443
drag, startPoint x: 499, startPoint y: 204, endPoint x: 439, endPoint y: 362, distance: 168.9
click at [440, 357] on div "© Mapbox © OpenStreetMap Improve this map" at bounding box center [487, 261] width 974 height 443
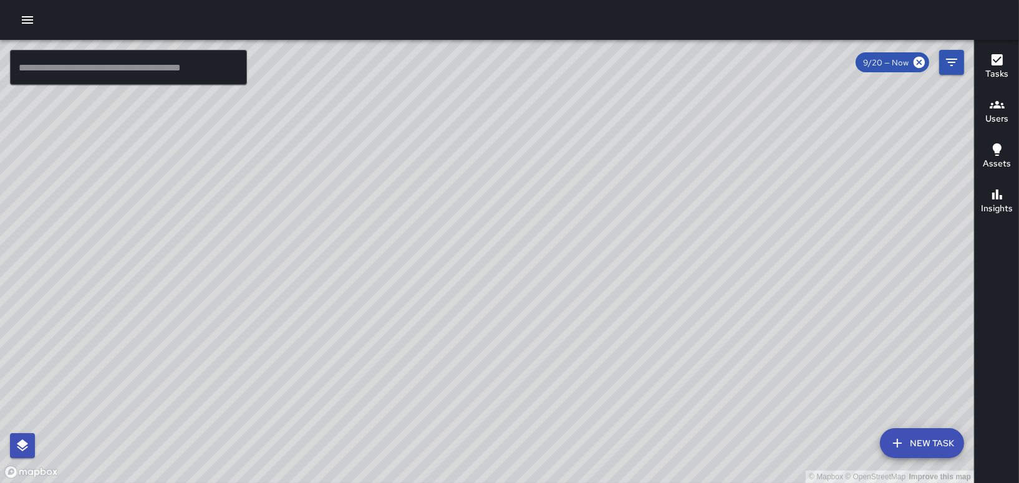
drag, startPoint x: 515, startPoint y: 258, endPoint x: 448, endPoint y: 342, distance: 107.8
click at [447, 342] on div "© Mapbox © OpenStreetMap Improve this map" at bounding box center [487, 261] width 974 height 443
drag, startPoint x: 477, startPoint y: 324, endPoint x: 496, endPoint y: 215, distance: 110.7
click at [496, 215] on div "© Mapbox © OpenStreetMap Improve this map" at bounding box center [487, 261] width 974 height 443
drag, startPoint x: 382, startPoint y: 156, endPoint x: 472, endPoint y: 170, distance: 90.8
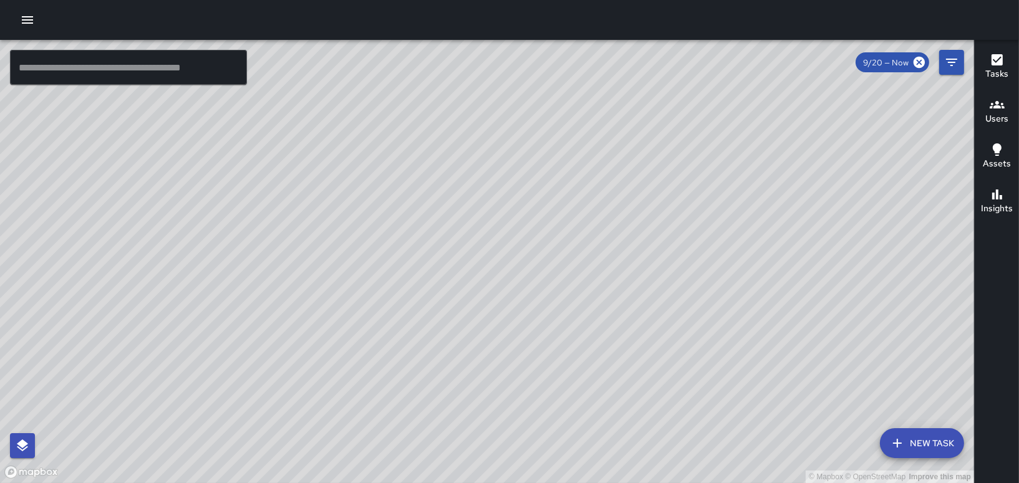
click at [472, 170] on div "© Mapbox © OpenStreetMap Improve this map" at bounding box center [487, 261] width 974 height 443
drag, startPoint x: 507, startPoint y: 280, endPoint x: 454, endPoint y: 70, distance: 216.7
click at [454, 70] on div "© Mapbox © OpenStreetMap Improve this map" at bounding box center [487, 261] width 974 height 443
click at [998, 110] on icon "button" at bounding box center [997, 104] width 15 height 15
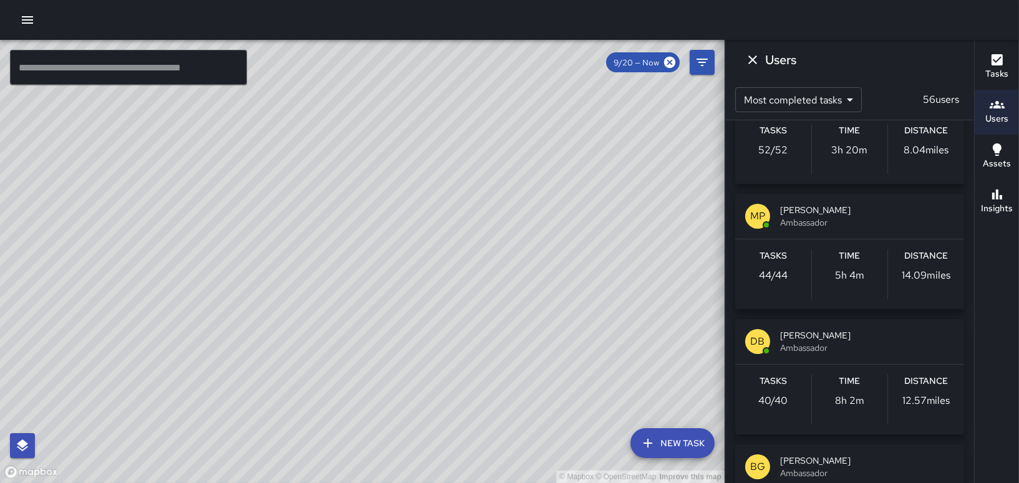
scroll to position [312, 0]
click at [607, 183] on div "© Mapbox © OpenStreetMap Improve this map" at bounding box center [362, 261] width 725 height 443
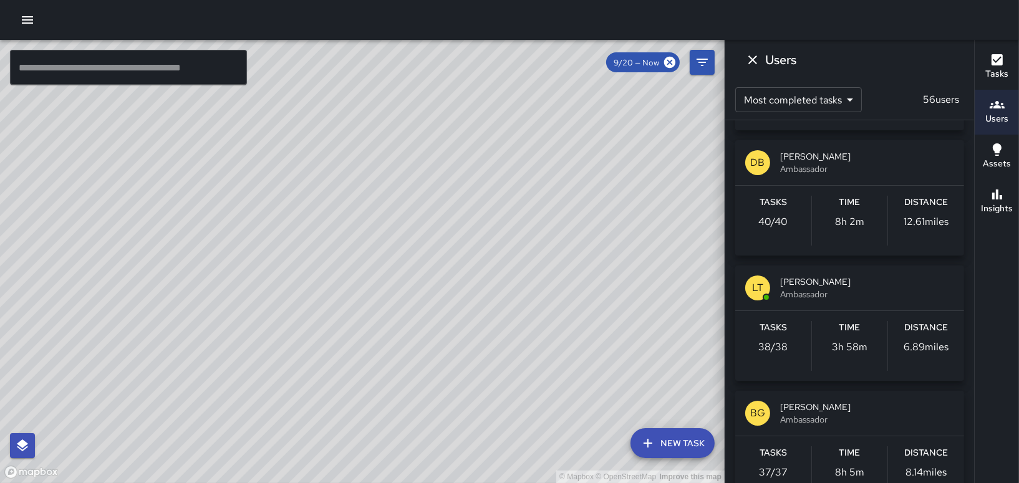
scroll to position [374, 0]
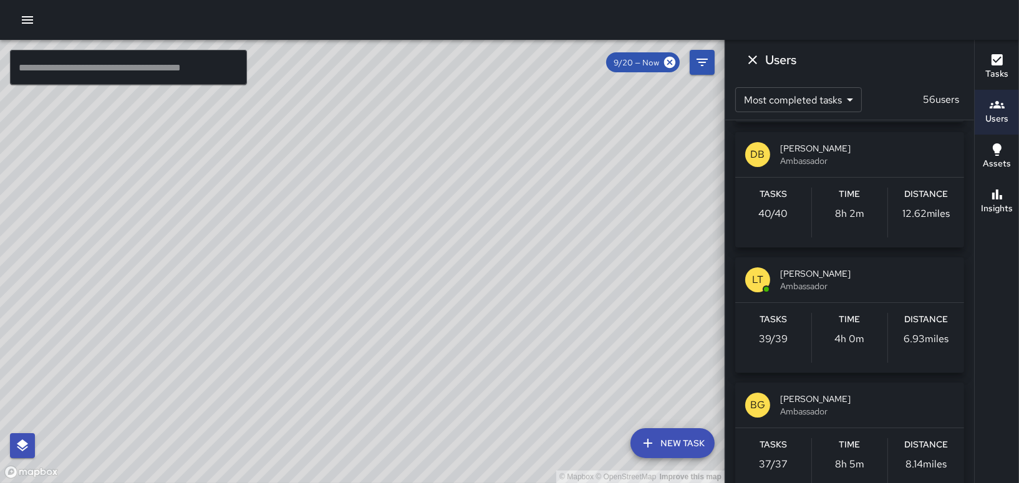
drag, startPoint x: 358, startPoint y: 297, endPoint x: 539, endPoint y: 298, distance: 181.5
click at [539, 298] on div "© Mapbox © OpenStreetMap Improve this map" at bounding box center [362, 261] width 725 height 443
drag, startPoint x: 493, startPoint y: 312, endPoint x: 479, endPoint y: 358, distance: 47.4
click at [481, 357] on div "© Mapbox © OpenStreetMap Improve this map" at bounding box center [362, 261] width 725 height 443
drag, startPoint x: 471, startPoint y: 333, endPoint x: 397, endPoint y: 263, distance: 101.9
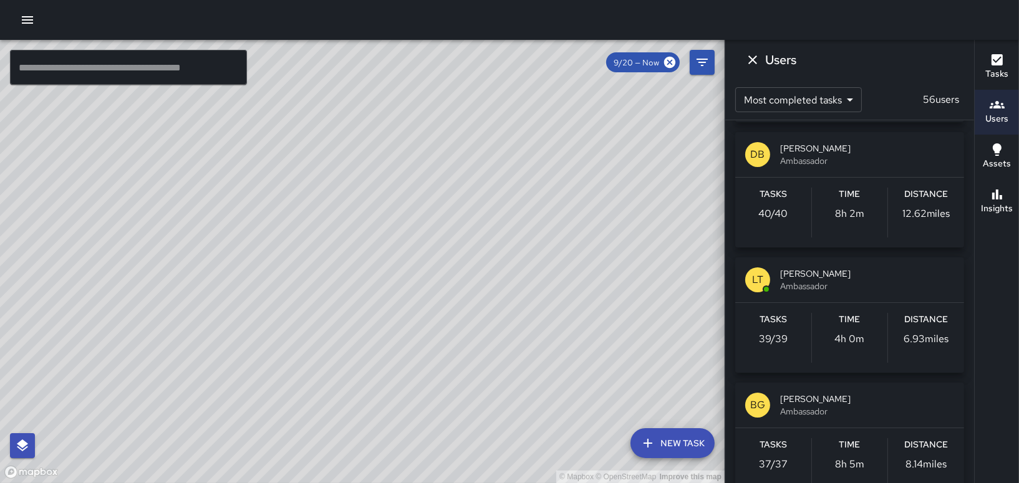
click at [398, 263] on div "© Mapbox © OpenStreetMap Improve this map" at bounding box center [362, 261] width 725 height 443
drag, startPoint x: 403, startPoint y: 125, endPoint x: 562, endPoint y: 238, distance: 194.6
click at [562, 238] on div "© Mapbox © OpenStreetMap Improve this map" at bounding box center [362, 261] width 725 height 443
drag, startPoint x: 667, startPoint y: 201, endPoint x: 536, endPoint y: 120, distance: 153.7
click at [539, 121] on div "© Mapbox © OpenStreetMap Improve this map" at bounding box center [362, 261] width 725 height 443
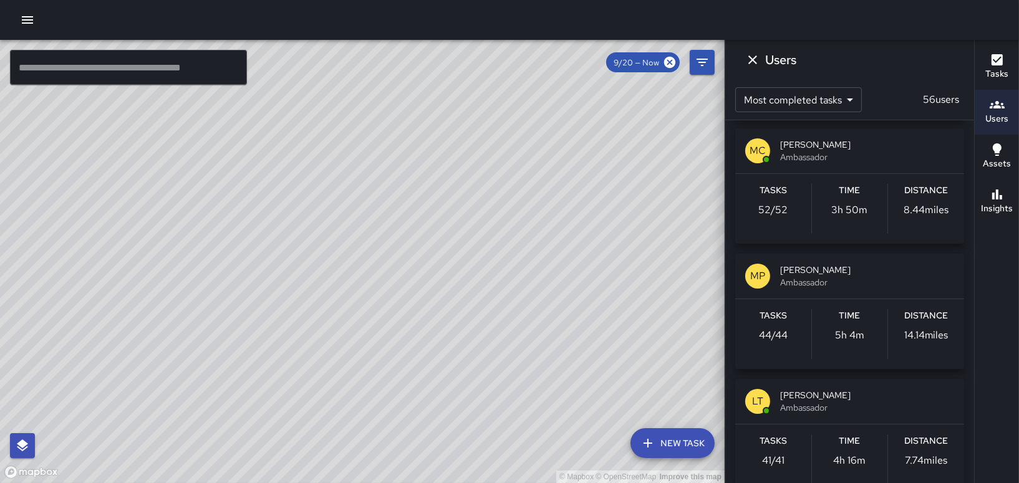
scroll to position [125, 0]
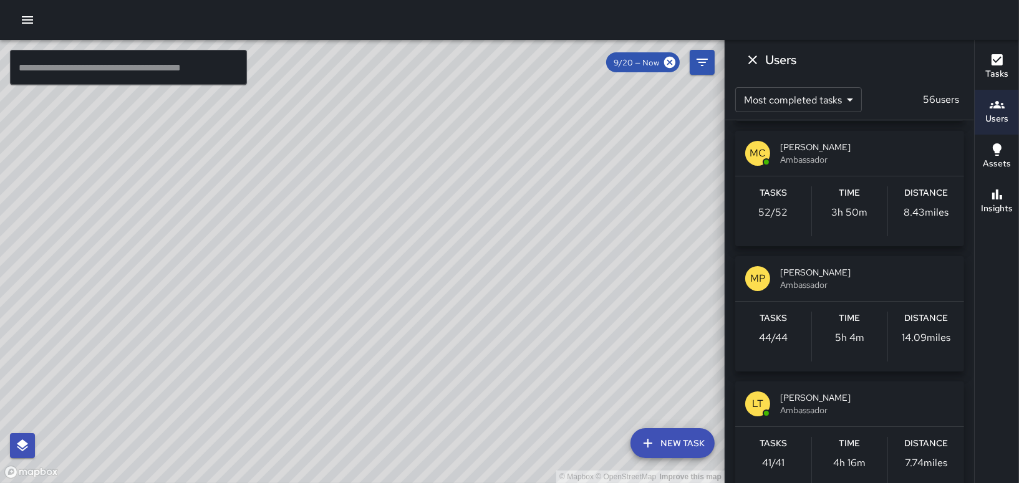
drag, startPoint x: 289, startPoint y: 151, endPoint x: 352, endPoint y: 217, distance: 91.7
click at [352, 217] on div "© Mapbox © OpenStreetMap Improve this map" at bounding box center [362, 261] width 725 height 443
drag, startPoint x: 516, startPoint y: 102, endPoint x: 452, endPoint y: 286, distance: 194.2
click at [452, 286] on div "© Mapbox © OpenStreetMap Improve this map" at bounding box center [362, 261] width 725 height 443
click at [758, 63] on icon "Dismiss" at bounding box center [752, 59] width 15 height 15
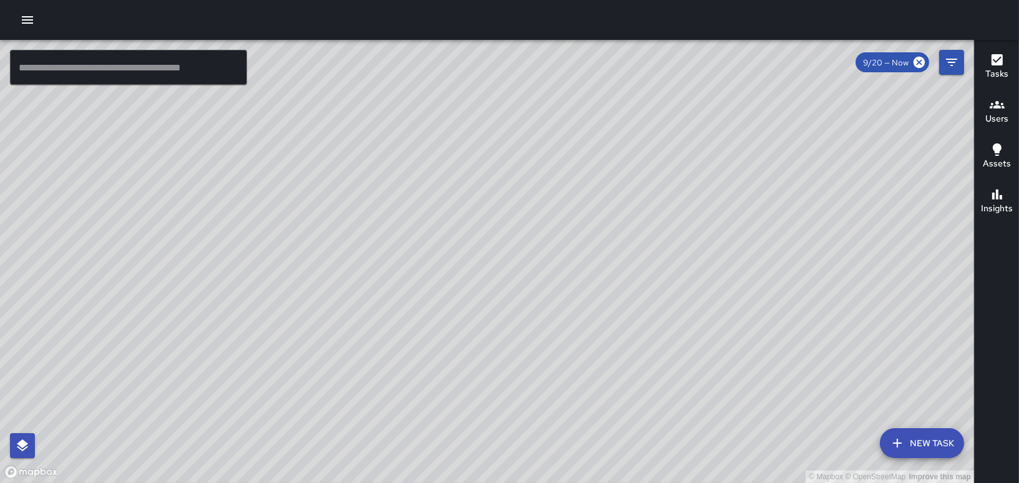
drag, startPoint x: 369, startPoint y: 152, endPoint x: 569, endPoint y: 257, distance: 225.9
click at [569, 257] on div "© Mapbox © OpenStreetMap Improve this map" at bounding box center [487, 261] width 974 height 443
drag, startPoint x: 675, startPoint y: 311, endPoint x: 654, endPoint y: 267, distance: 48.3
click at [654, 267] on div "© Mapbox © OpenStreetMap Improve this map" at bounding box center [487, 261] width 974 height 443
drag, startPoint x: 865, startPoint y: 181, endPoint x: 582, endPoint y: 237, distance: 287.9
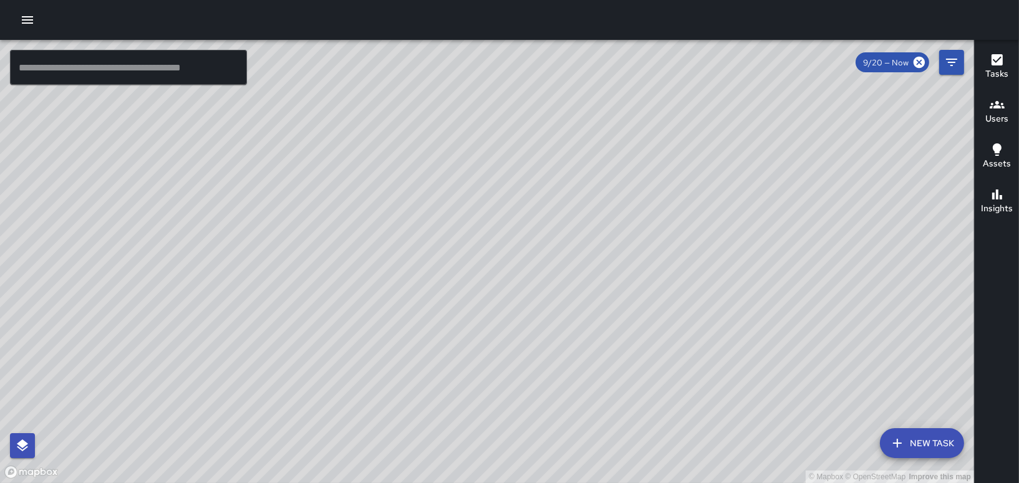
click at [582, 237] on div "© Mapbox © OpenStreetMap Improve this map" at bounding box center [487, 261] width 974 height 443
drag, startPoint x: 709, startPoint y: 345, endPoint x: 617, endPoint y: 270, distance: 118.3
click at [617, 270] on div "© Mapbox © OpenStreetMap Improve this map" at bounding box center [487, 261] width 974 height 443
drag, startPoint x: 430, startPoint y: 140, endPoint x: 642, endPoint y: 259, distance: 244.0
click at [642, 259] on div "© Mapbox © OpenStreetMap Improve this map" at bounding box center [487, 261] width 974 height 443
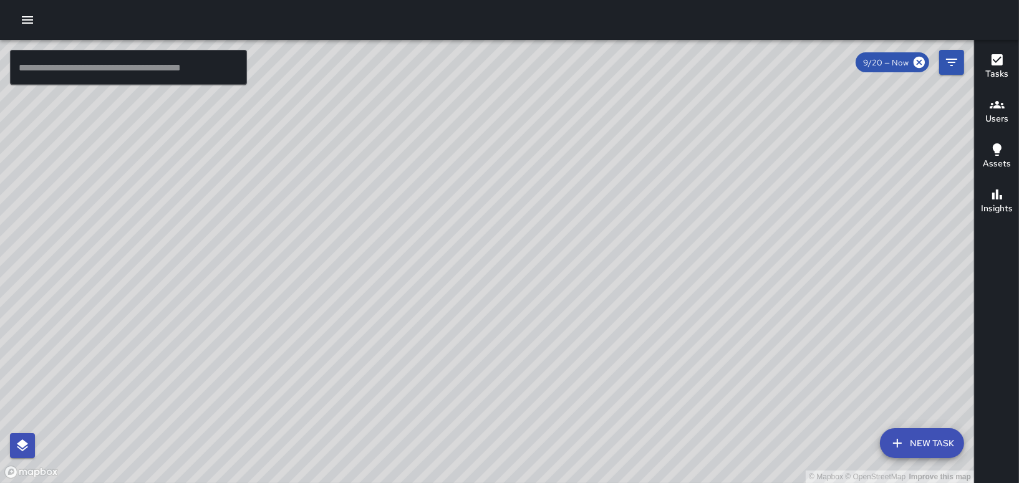
drag, startPoint x: 641, startPoint y: 300, endPoint x: 456, endPoint y: 145, distance: 241.3
click at [456, 145] on div "© Mapbox © OpenStreetMap Improve this map" at bounding box center [487, 261] width 974 height 443
drag, startPoint x: 522, startPoint y: 170, endPoint x: 433, endPoint y: 326, distance: 179.3
click at [433, 327] on div "© Mapbox © OpenStreetMap Improve this map" at bounding box center [487, 261] width 974 height 443
drag, startPoint x: 452, startPoint y: 328, endPoint x: 420, endPoint y: 239, distance: 94.3
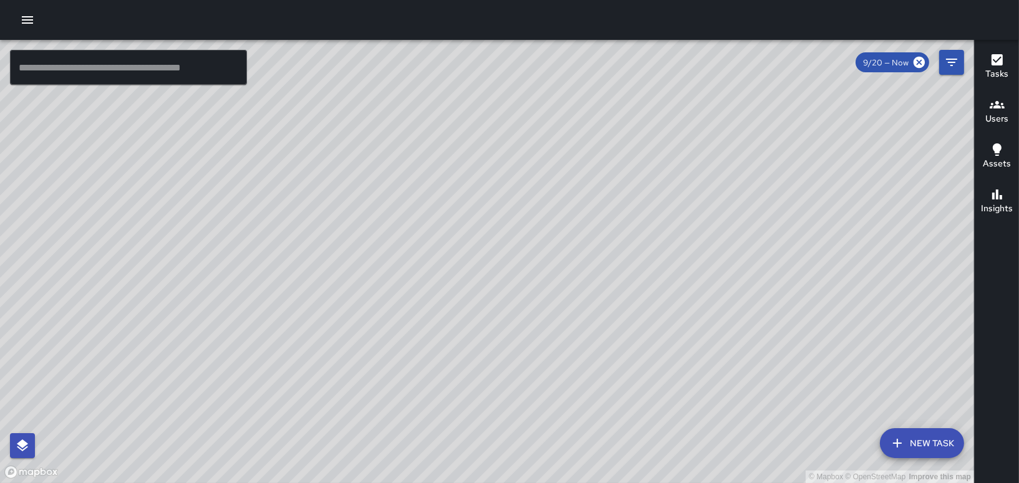
click at [420, 239] on div "© Mapbox © OpenStreetMap Improve this map" at bounding box center [487, 261] width 974 height 443
drag, startPoint x: 510, startPoint y: 294, endPoint x: 620, endPoint y: 246, distance: 120.4
click at [620, 246] on div "© Mapbox © OpenStreetMap Improve this map" at bounding box center [487, 261] width 974 height 443
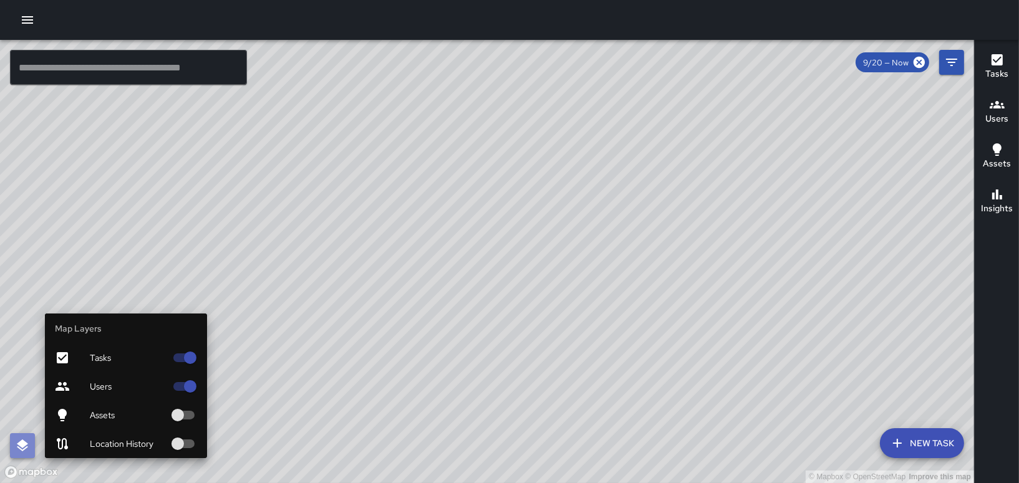
click at [25, 445] on icon "button" at bounding box center [22, 446] width 11 height 12
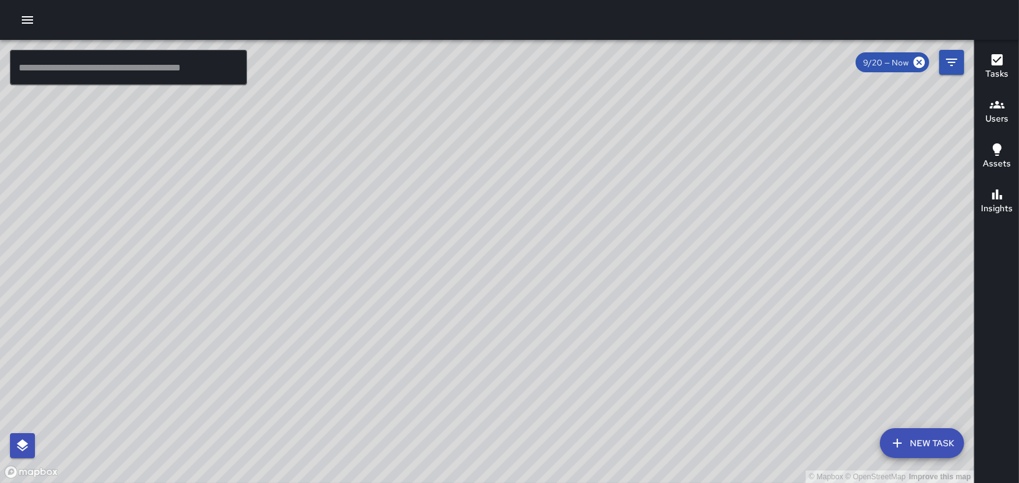
drag, startPoint x: 593, startPoint y: 285, endPoint x: 606, endPoint y: 377, distance: 92.6
click at [606, 377] on div "© Mapbox © OpenStreetMap Improve this map" at bounding box center [487, 261] width 974 height 443
drag, startPoint x: 217, startPoint y: 430, endPoint x: 481, endPoint y: 304, distance: 292.8
click at [481, 304] on div "© Mapbox © OpenStreetMap Improve this map" at bounding box center [487, 261] width 974 height 443
drag, startPoint x: 262, startPoint y: 260, endPoint x: 316, endPoint y: 142, distance: 130.3
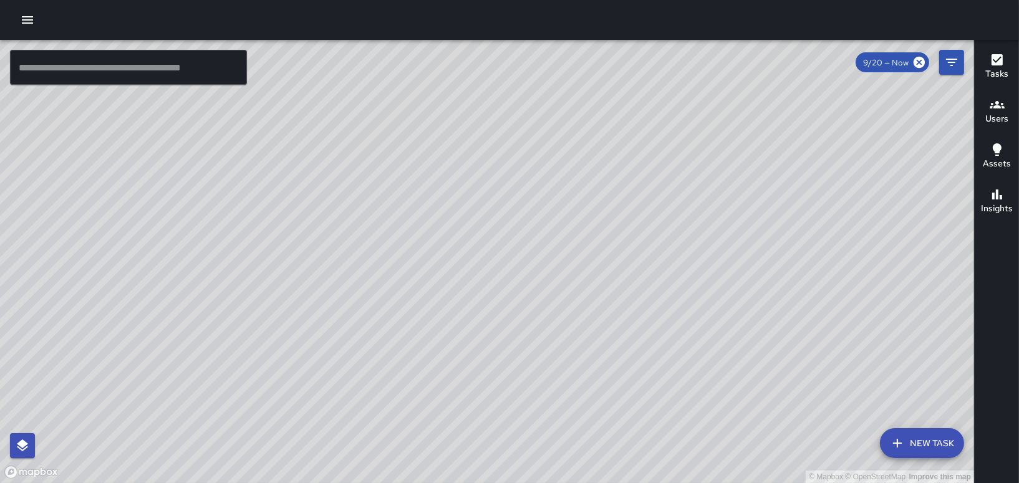
click at [316, 142] on div "© Mapbox © OpenStreetMap Improve this map" at bounding box center [487, 261] width 974 height 443
drag, startPoint x: 344, startPoint y: 198, endPoint x: 331, endPoint y: 302, distance: 104.3
click at [331, 302] on div "© Mapbox © OpenStreetMap Improve this map" at bounding box center [487, 261] width 974 height 443
